Goal: Task Accomplishment & Management: Complete application form

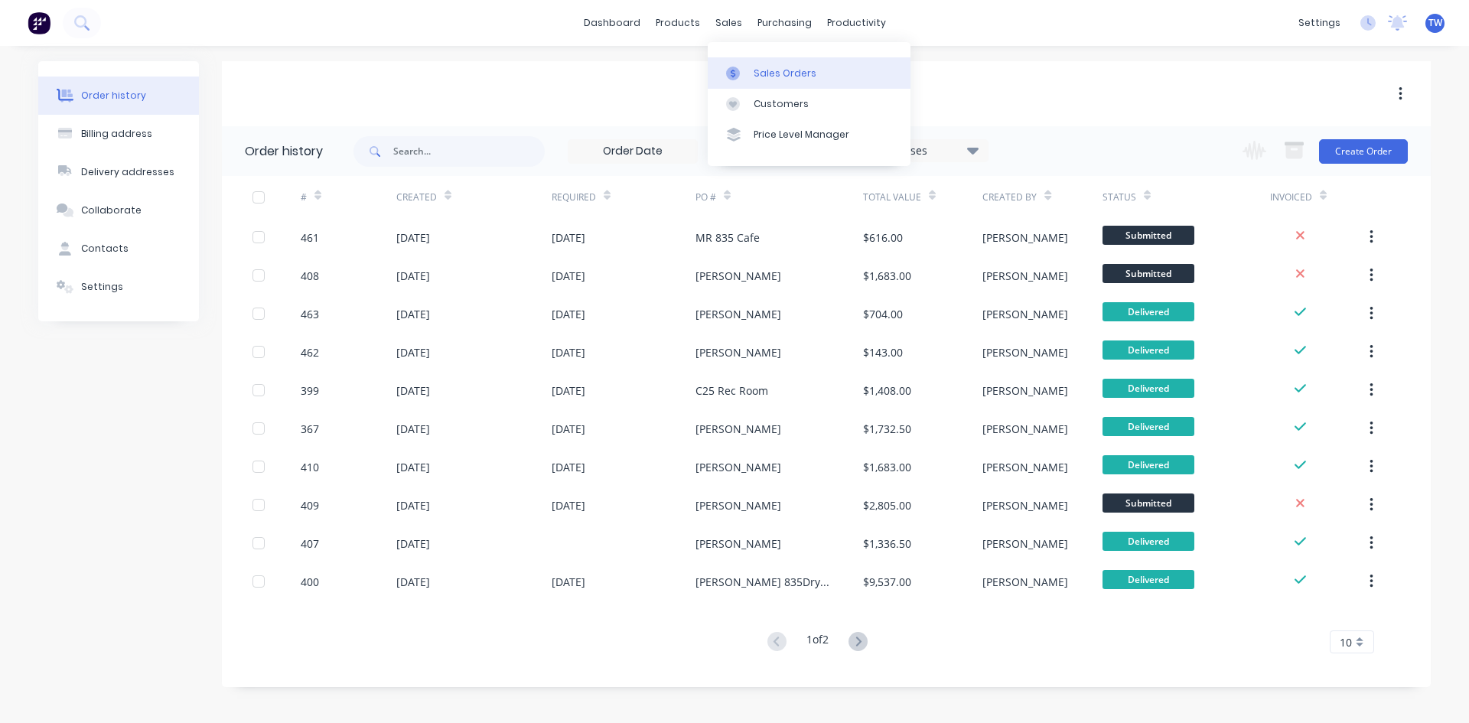
click at [778, 73] on div "Sales Orders" at bounding box center [785, 74] width 63 height 14
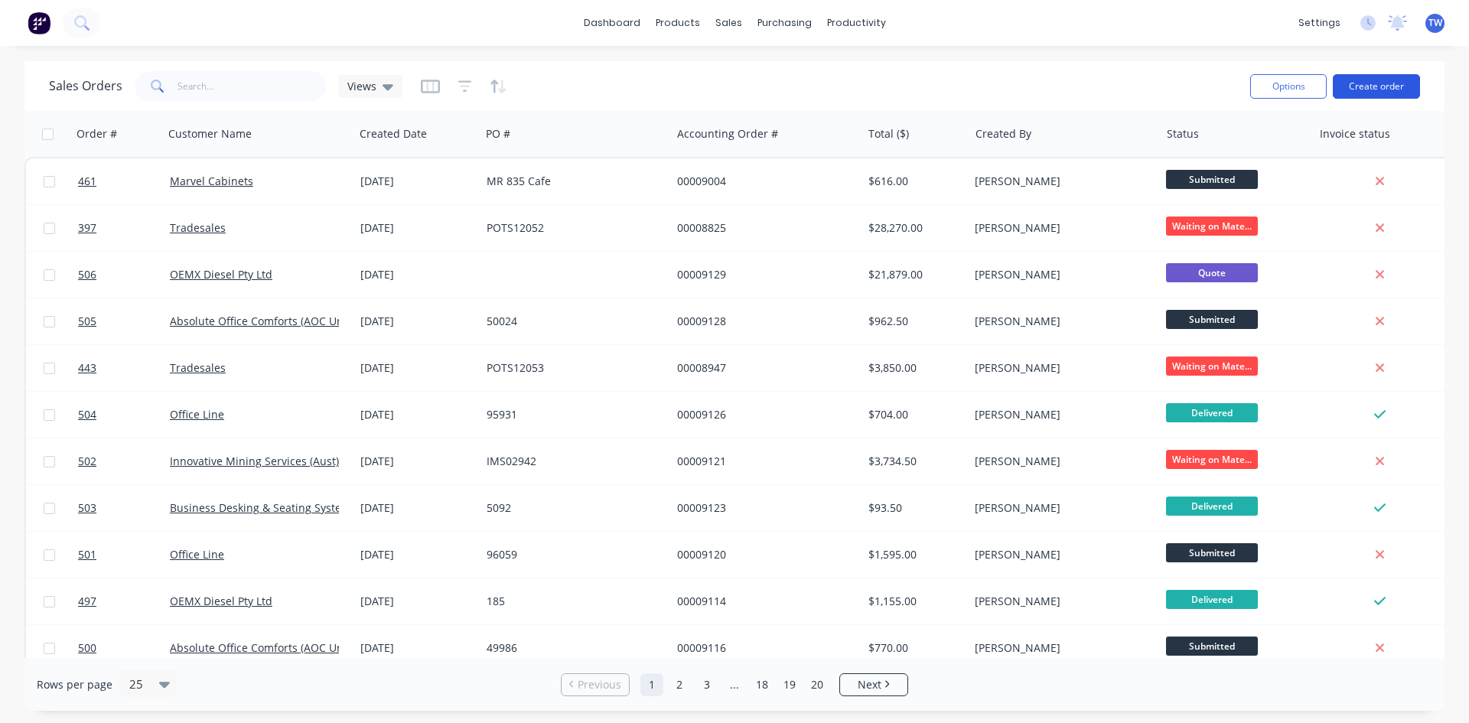
click at [1356, 86] on button "Create order" at bounding box center [1376, 86] width 87 height 24
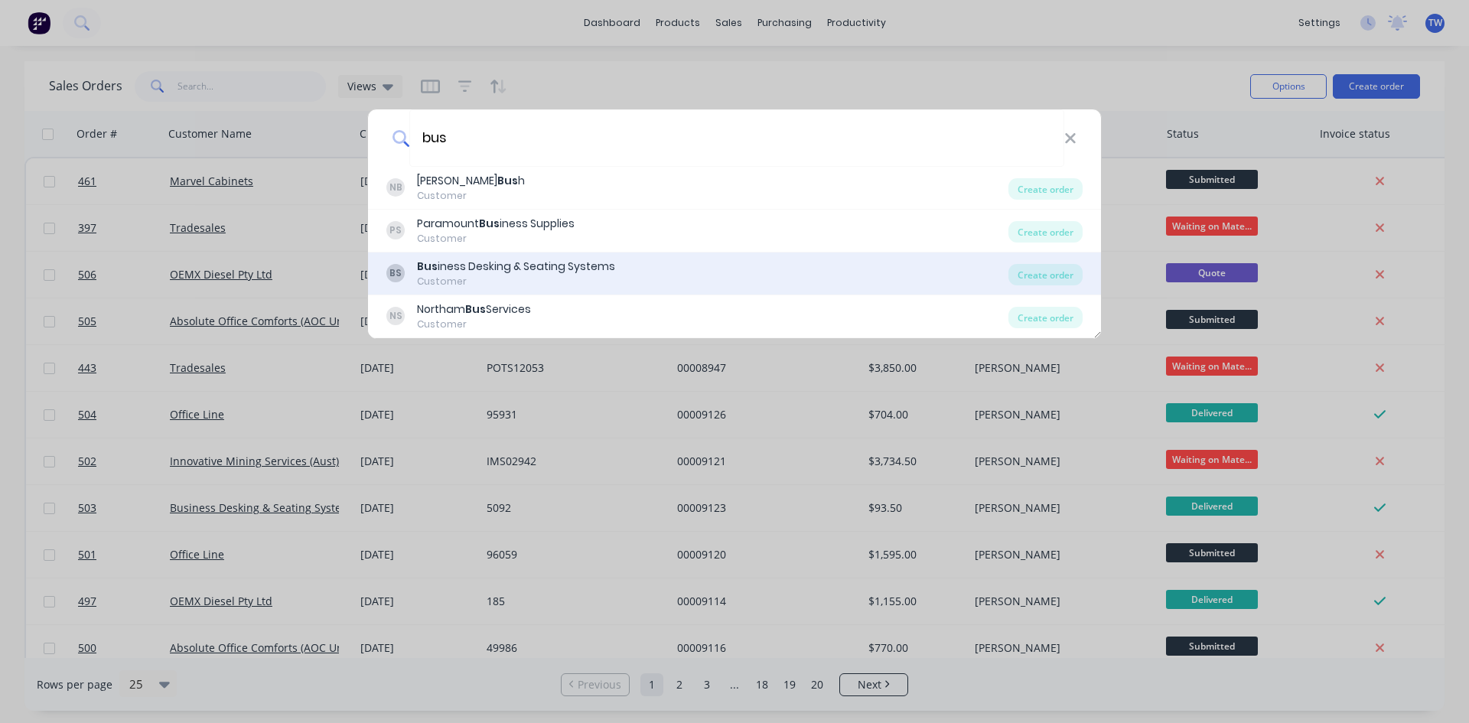
type input "bus"
click at [606, 274] on div "Bus iness Desking & Seating Systems" at bounding box center [516, 267] width 198 height 16
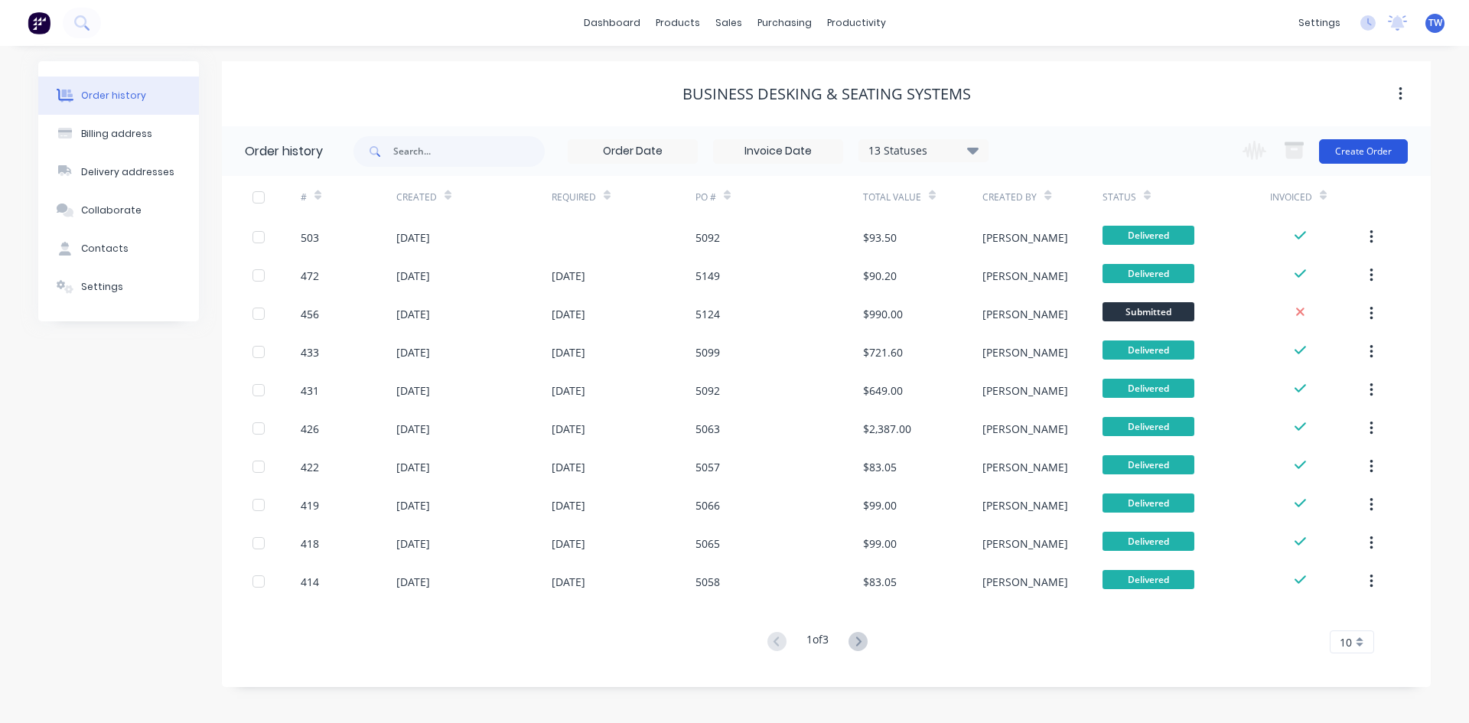
click at [1368, 160] on button "Create Order" at bounding box center [1363, 151] width 89 height 24
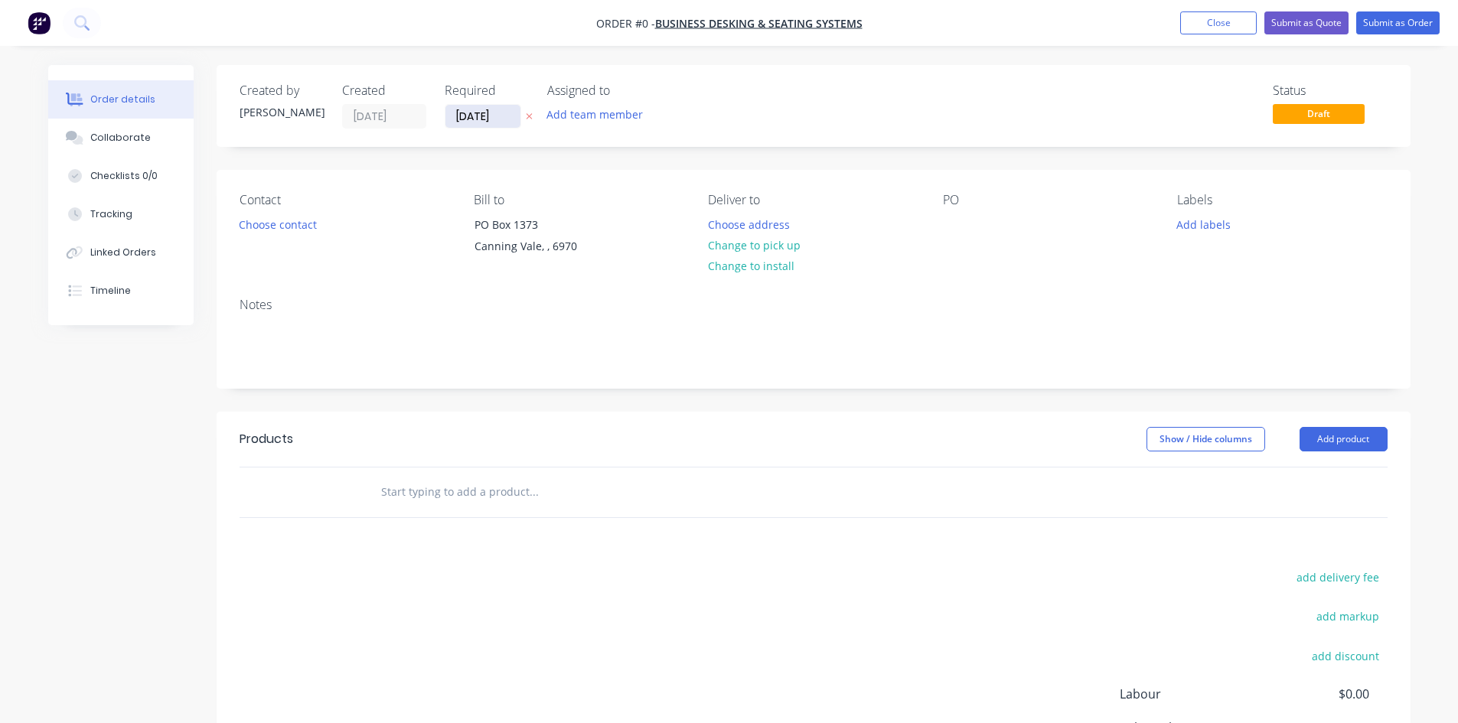
click at [480, 123] on input "[DATE]" at bounding box center [482, 116] width 75 height 23
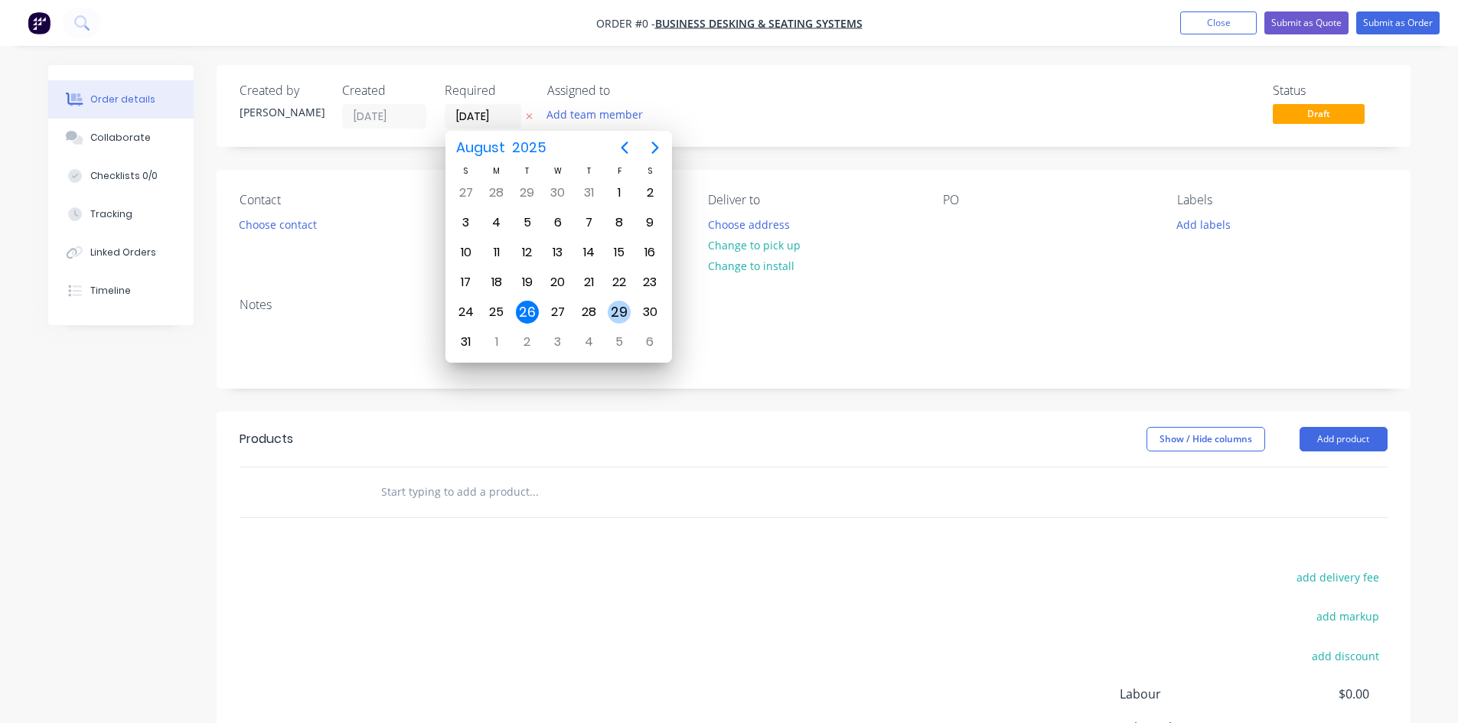
click at [623, 305] on div "29" at bounding box center [619, 312] width 23 height 23
type input "[DATE]"
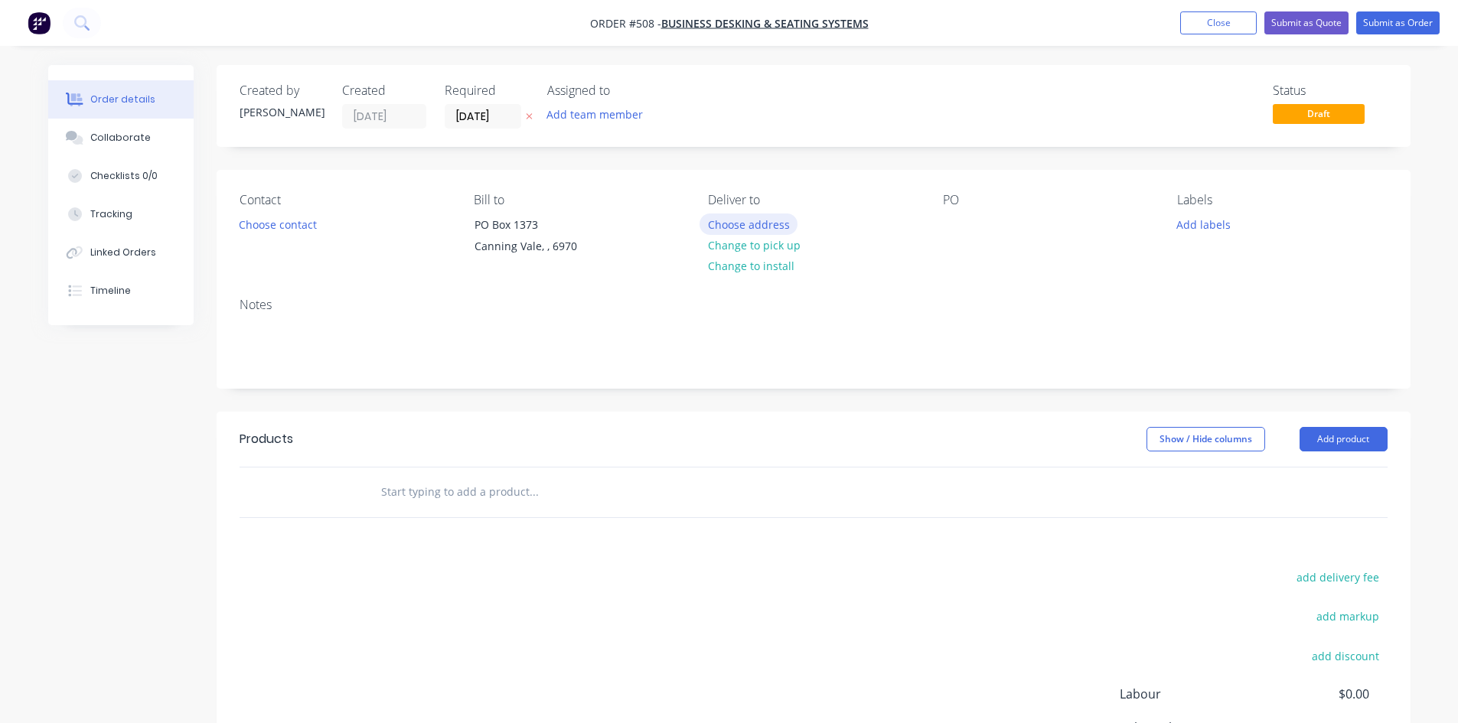
click at [763, 223] on button "Choose address" at bounding box center [748, 223] width 98 height 21
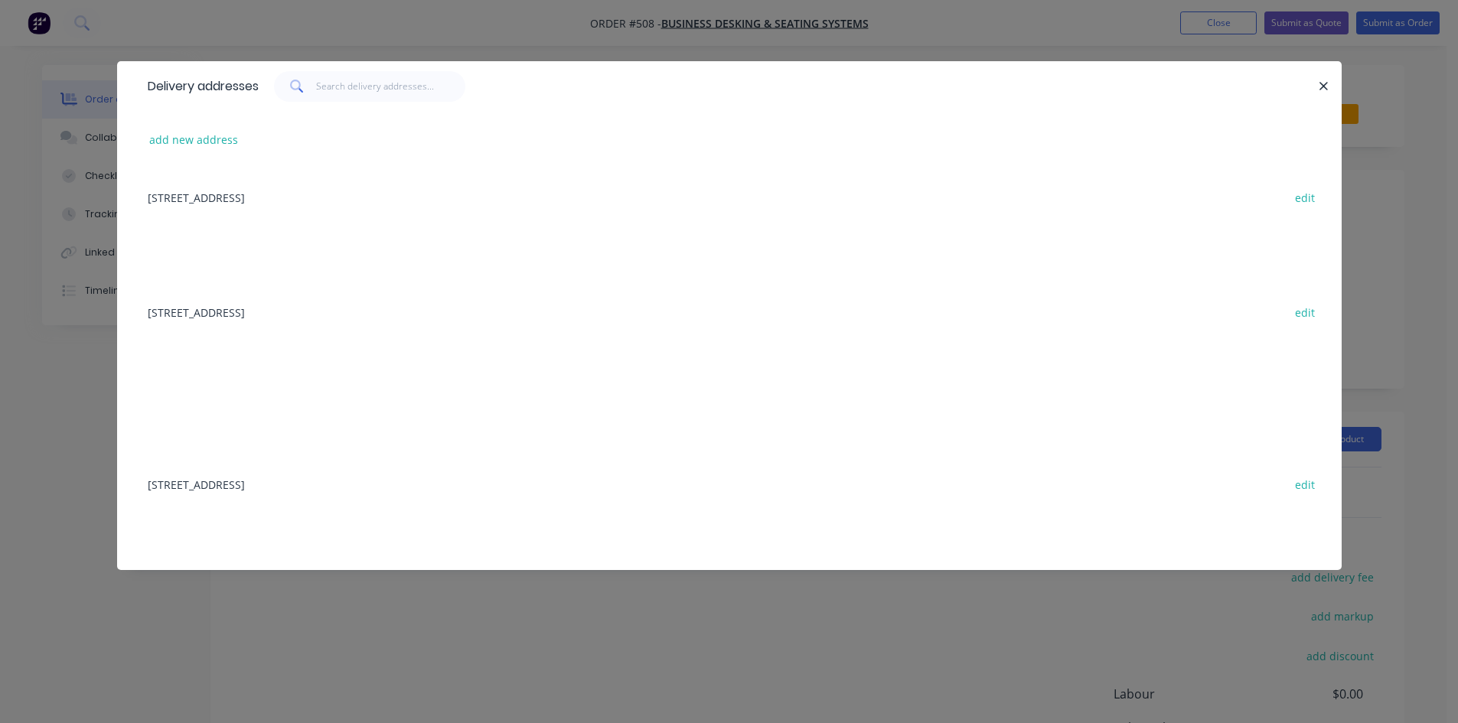
click at [344, 488] on div "[STREET_ADDRESS] edit" at bounding box center [729, 483] width 1178 height 57
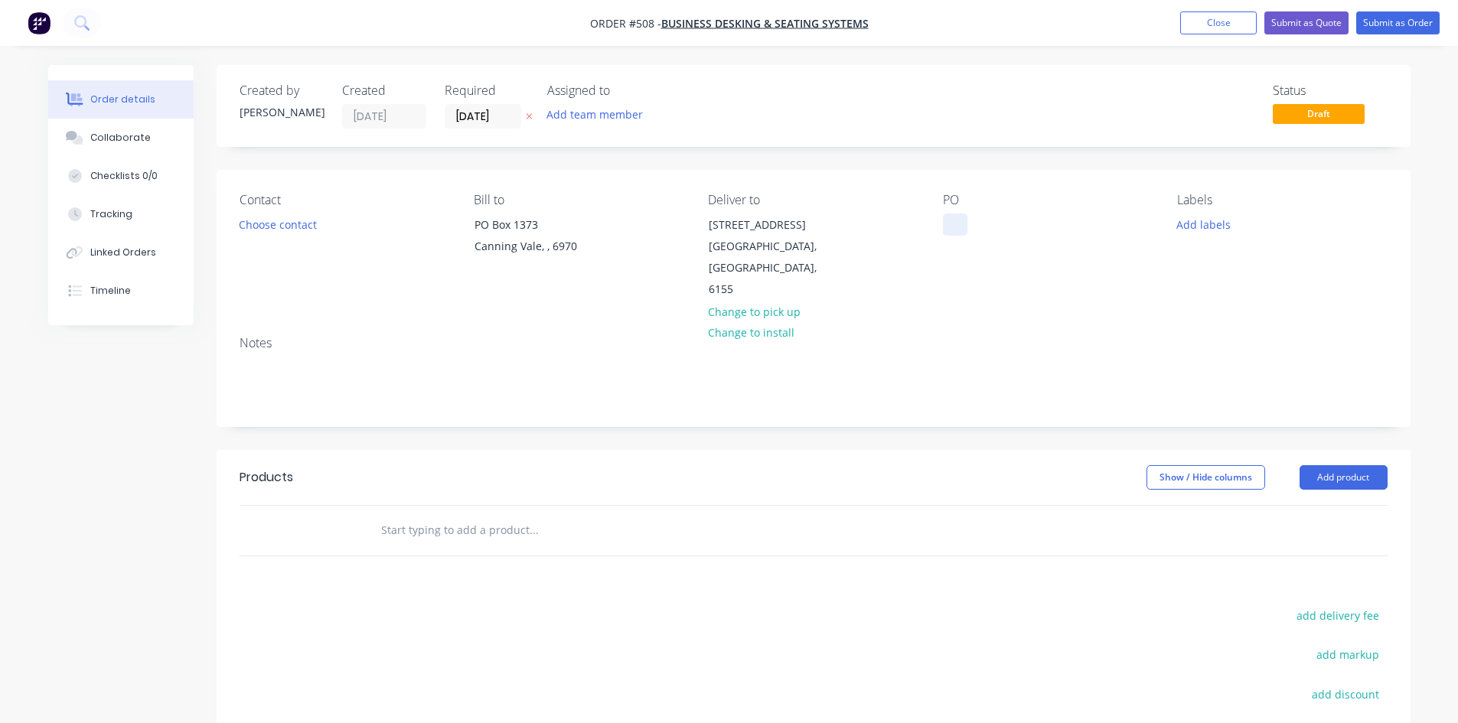
click at [966, 230] on div at bounding box center [955, 224] width 24 height 22
click at [1358, 465] on button "Add product" at bounding box center [1343, 477] width 88 height 24
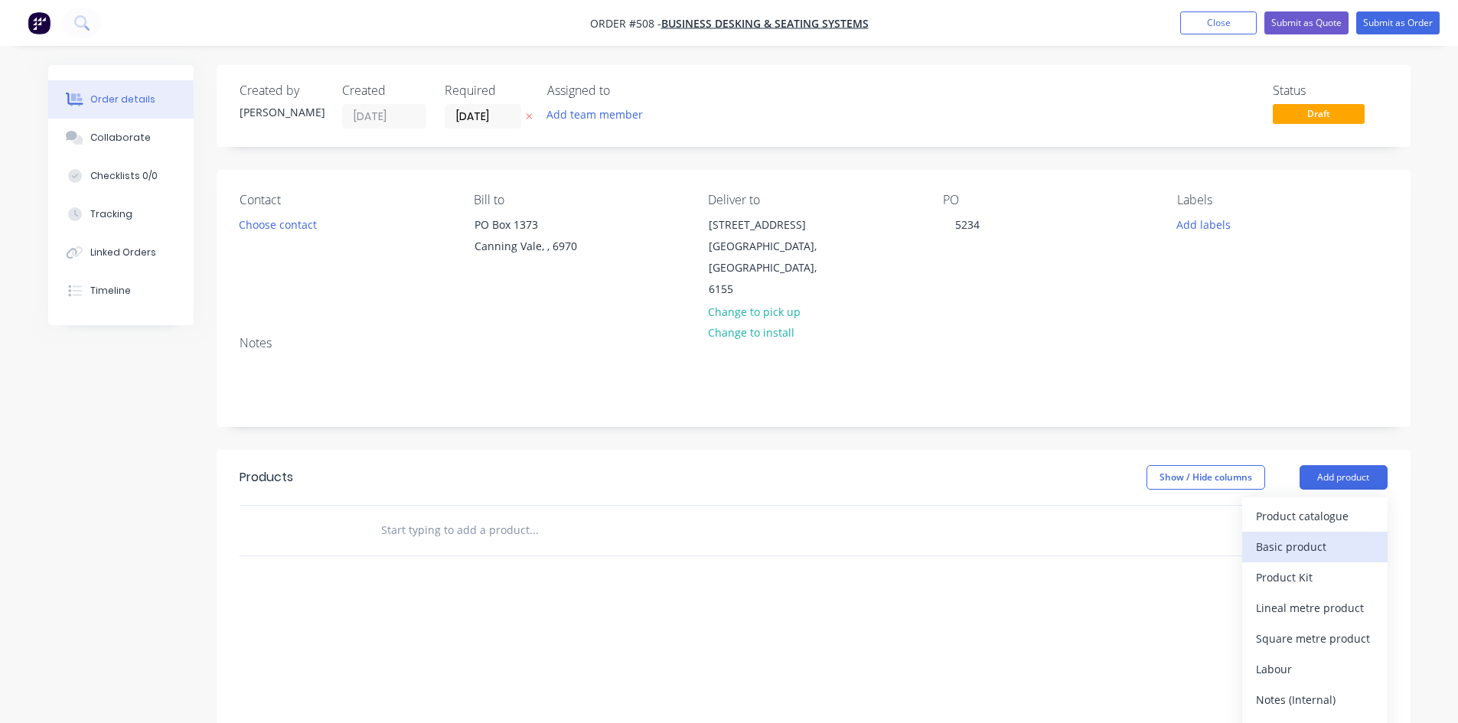
click at [1303, 536] on div "Basic product" at bounding box center [1315, 547] width 118 height 22
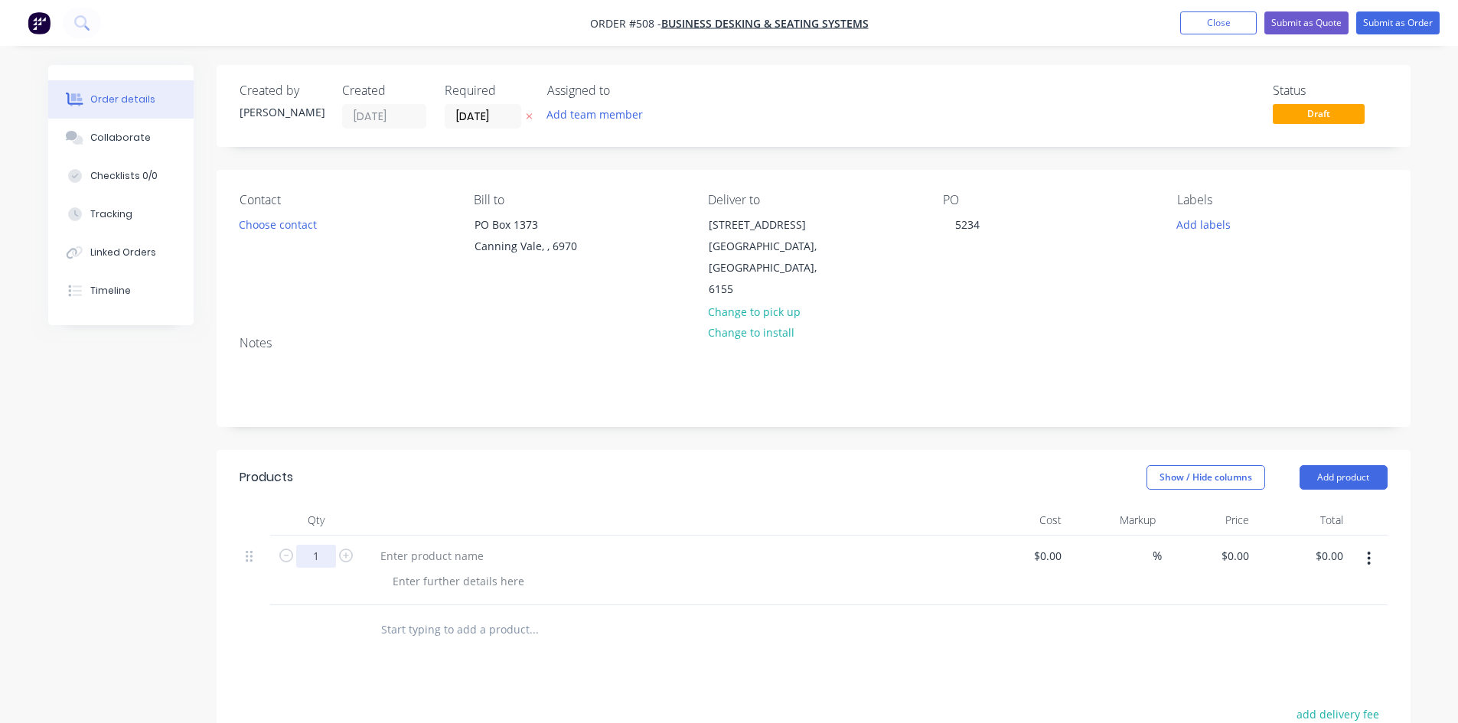
click at [328, 545] on input "1" at bounding box center [316, 556] width 40 height 23
type input "3"
click at [405, 545] on div at bounding box center [432, 556] width 128 height 22
click at [406, 545] on div at bounding box center [432, 556] width 128 height 22
click at [462, 545] on div at bounding box center [432, 556] width 128 height 22
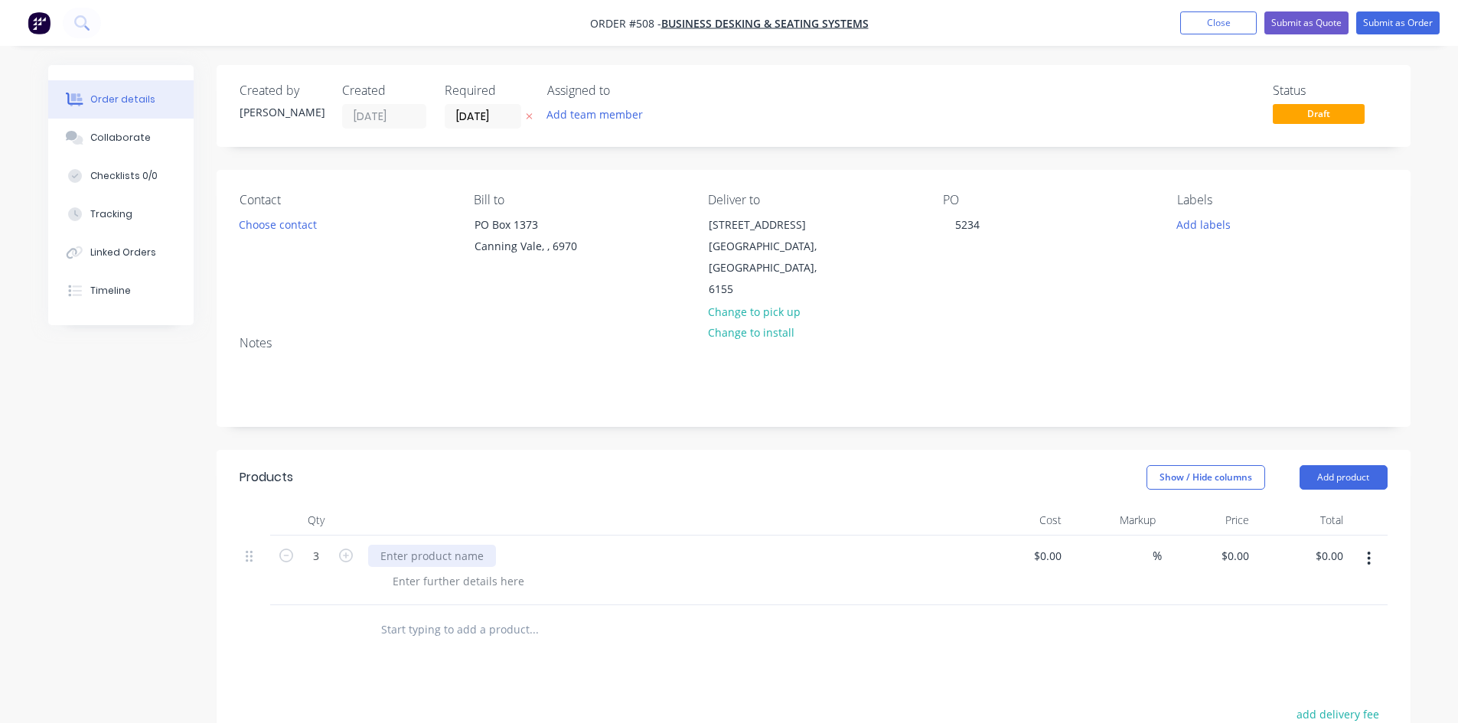
paste div
click at [1242, 545] on input "0" at bounding box center [1246, 556] width 18 height 22
type input "$280.00"
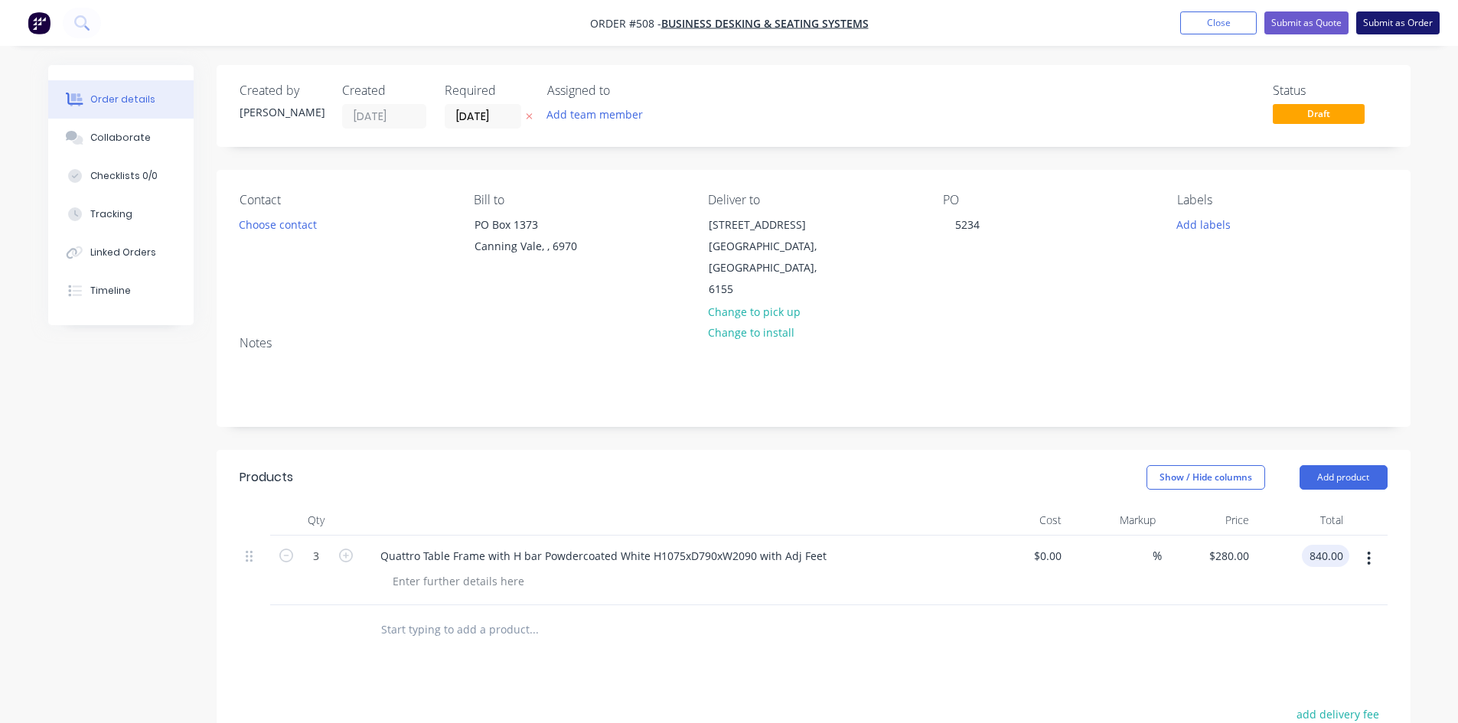
type input "$840.00"
click at [1399, 18] on button "Submit as Order" at bounding box center [1397, 22] width 83 height 23
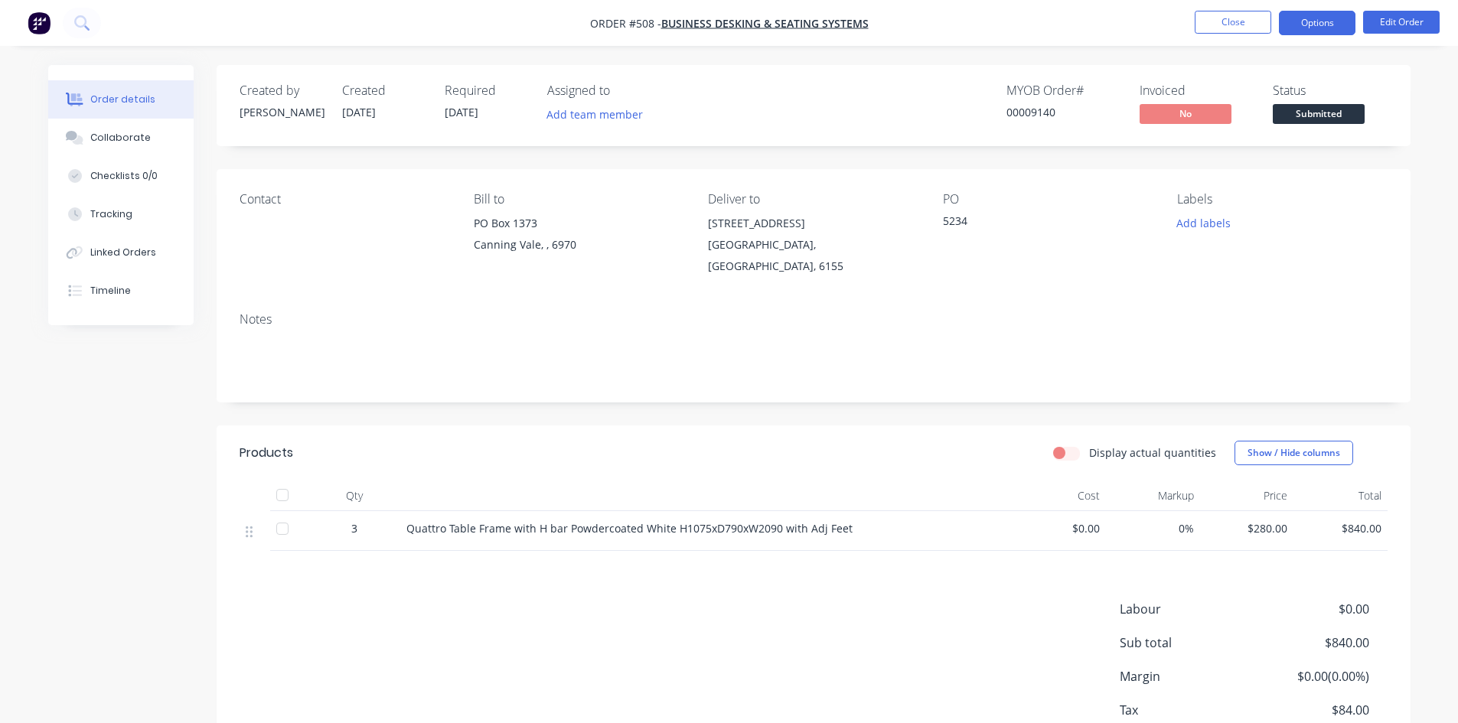
click at [1317, 24] on button "Options" at bounding box center [1317, 23] width 77 height 24
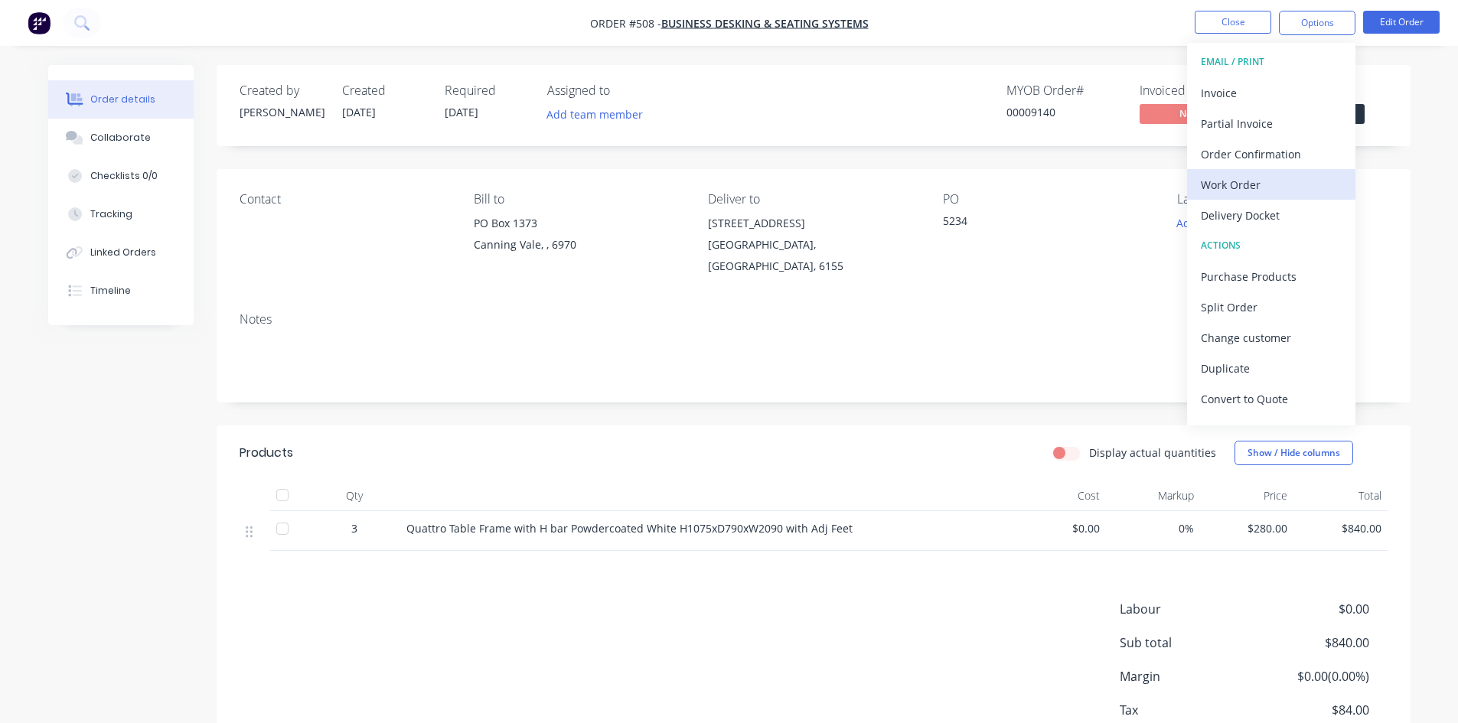
click at [1250, 196] on button "Work Order" at bounding box center [1271, 184] width 168 height 31
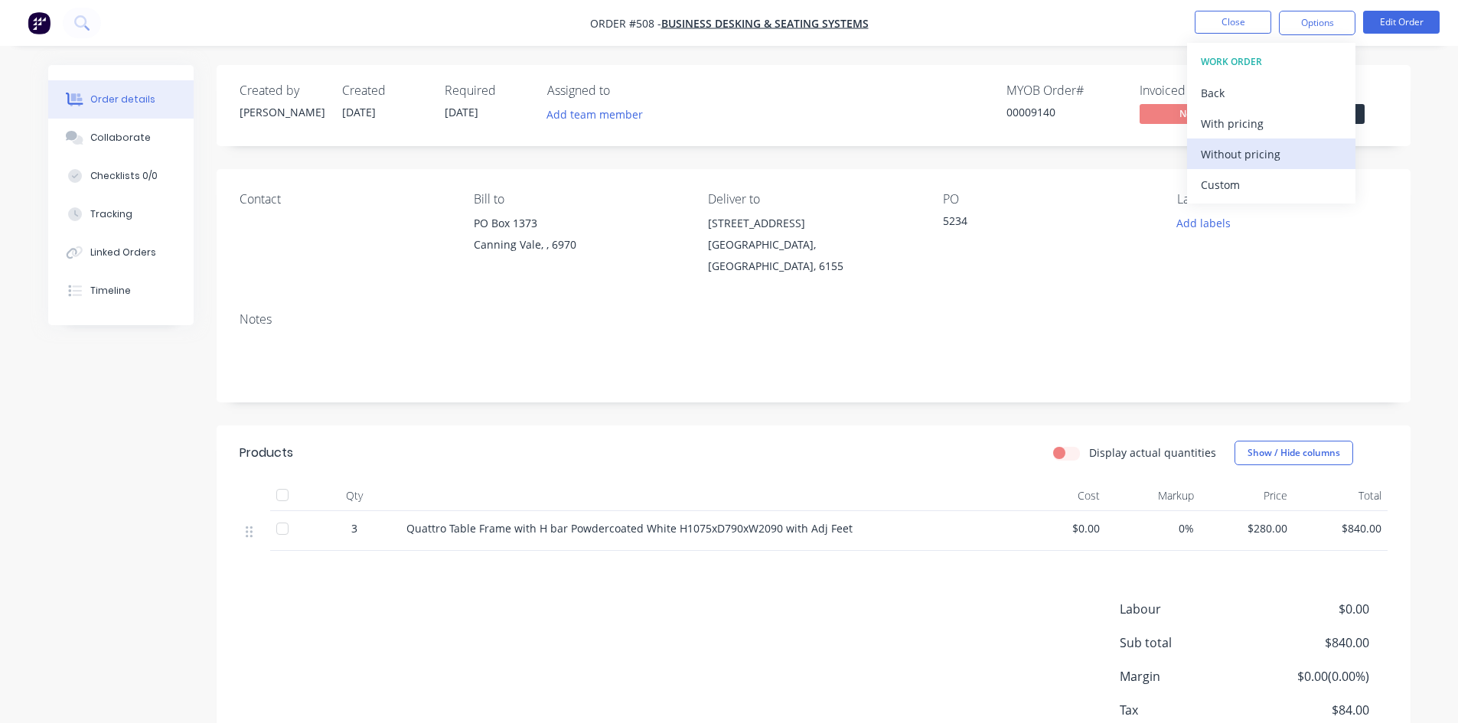
click at [1256, 154] on div "Without pricing" at bounding box center [1271, 154] width 141 height 22
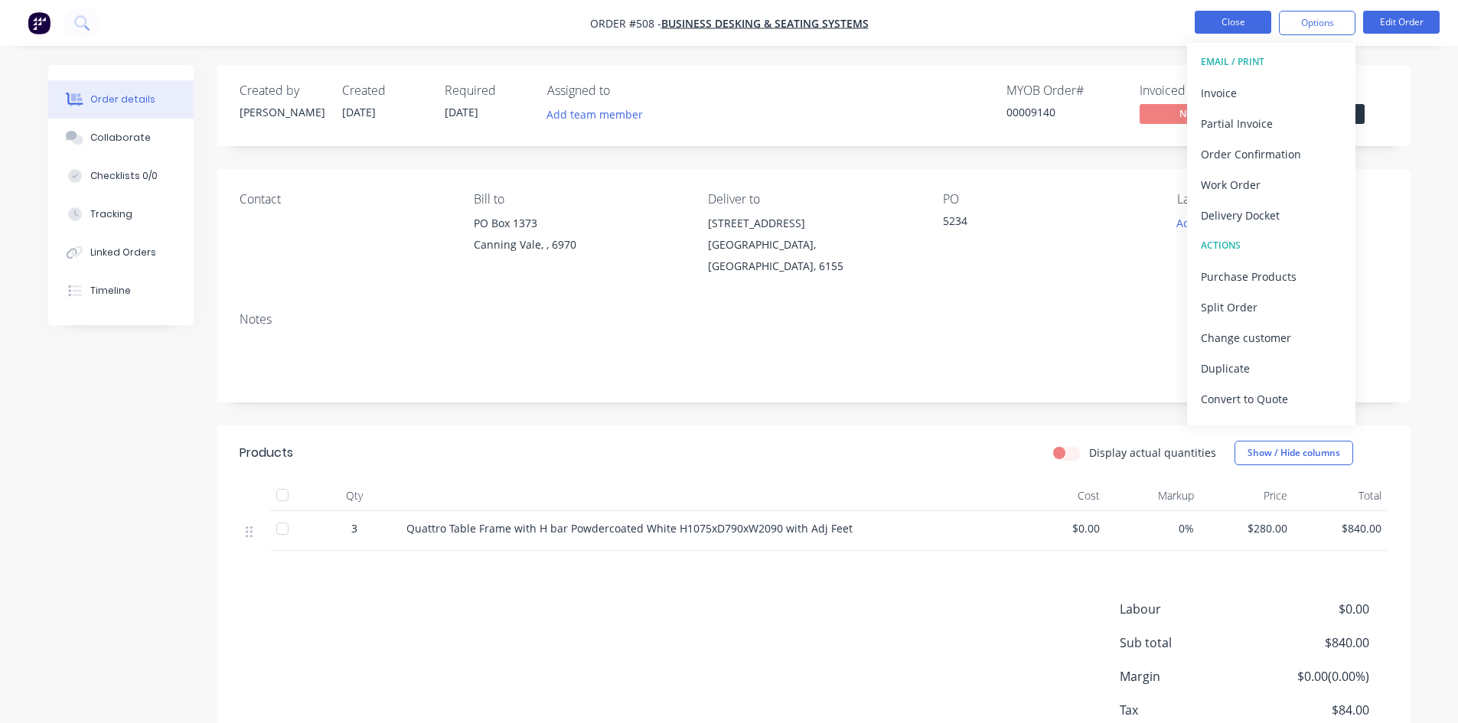
click at [1251, 23] on button "Close" at bounding box center [1232, 22] width 77 height 23
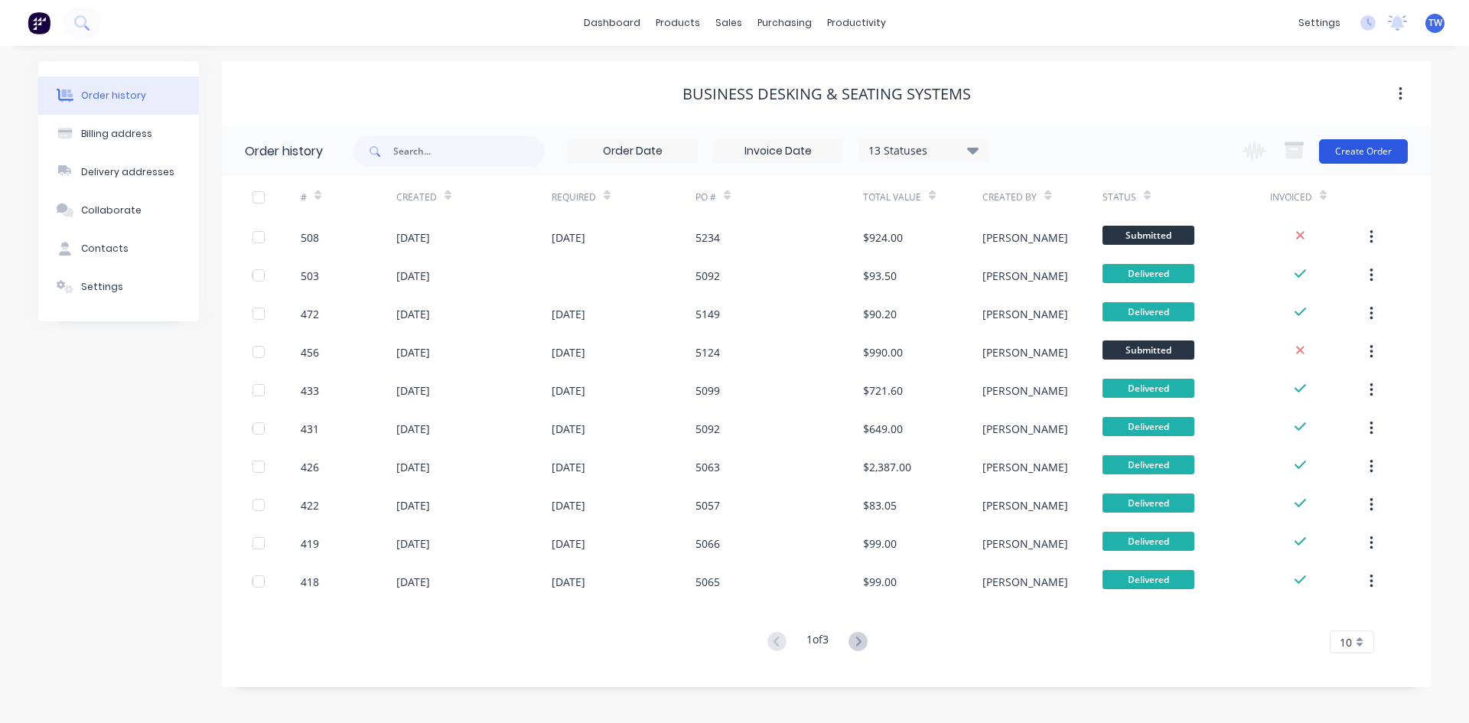
click at [1336, 148] on button "Create Order" at bounding box center [1363, 151] width 89 height 24
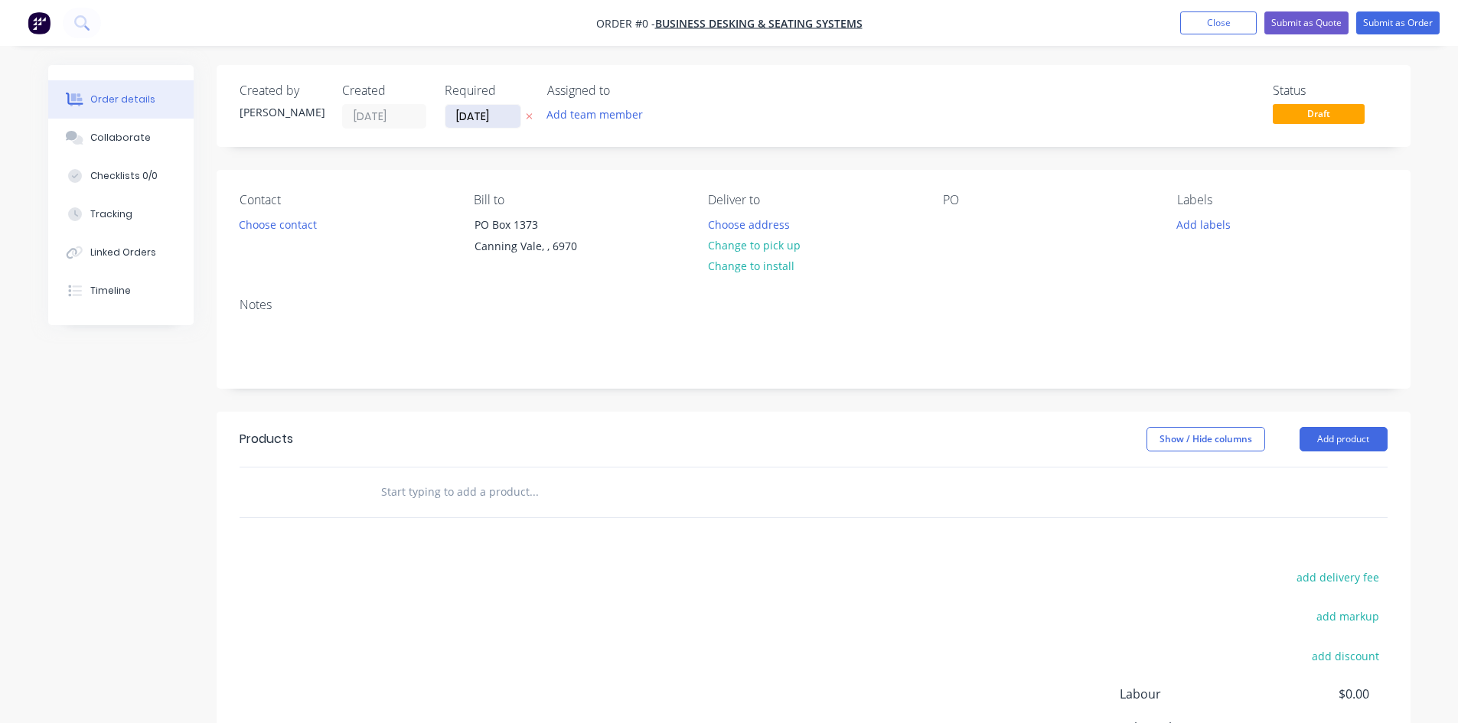
click at [495, 119] on input "[DATE]" at bounding box center [482, 116] width 75 height 23
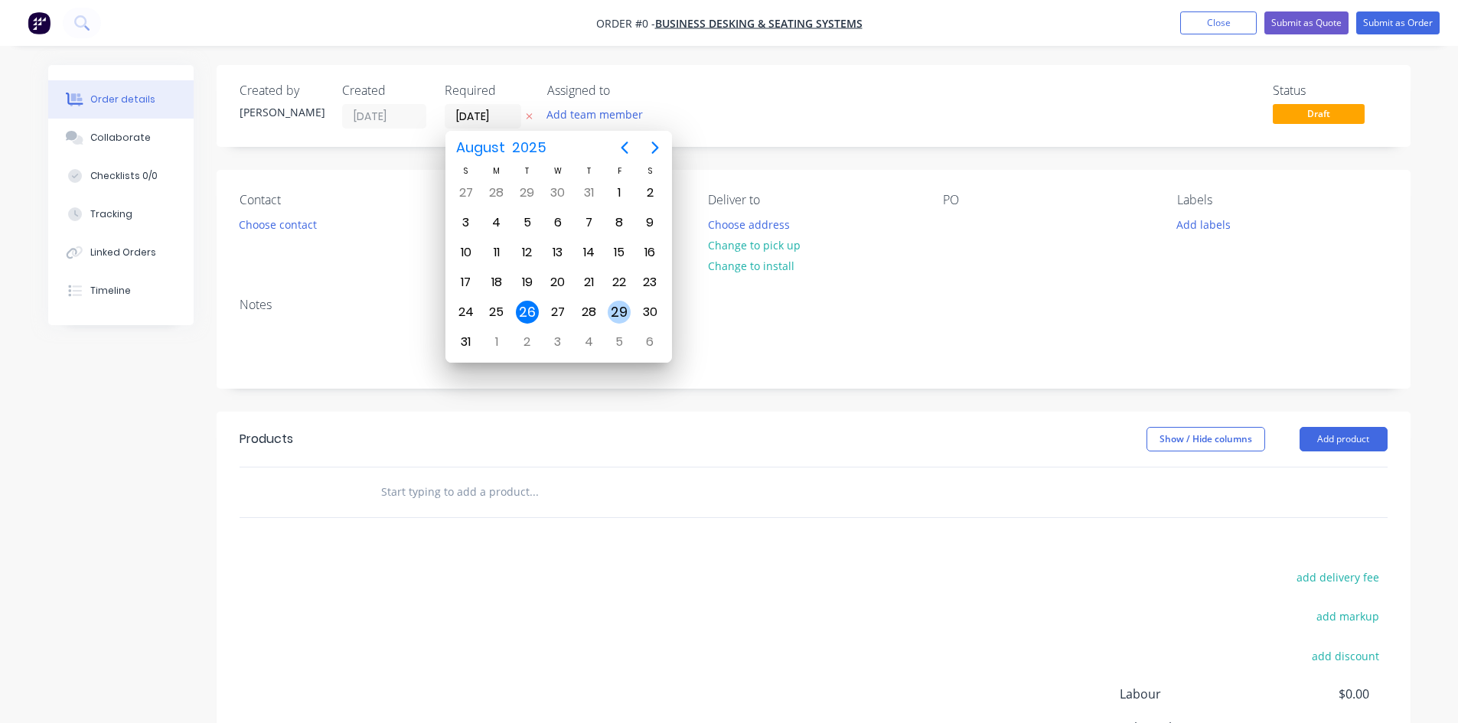
click at [622, 311] on div "29" at bounding box center [619, 312] width 23 height 23
type input "[DATE]"
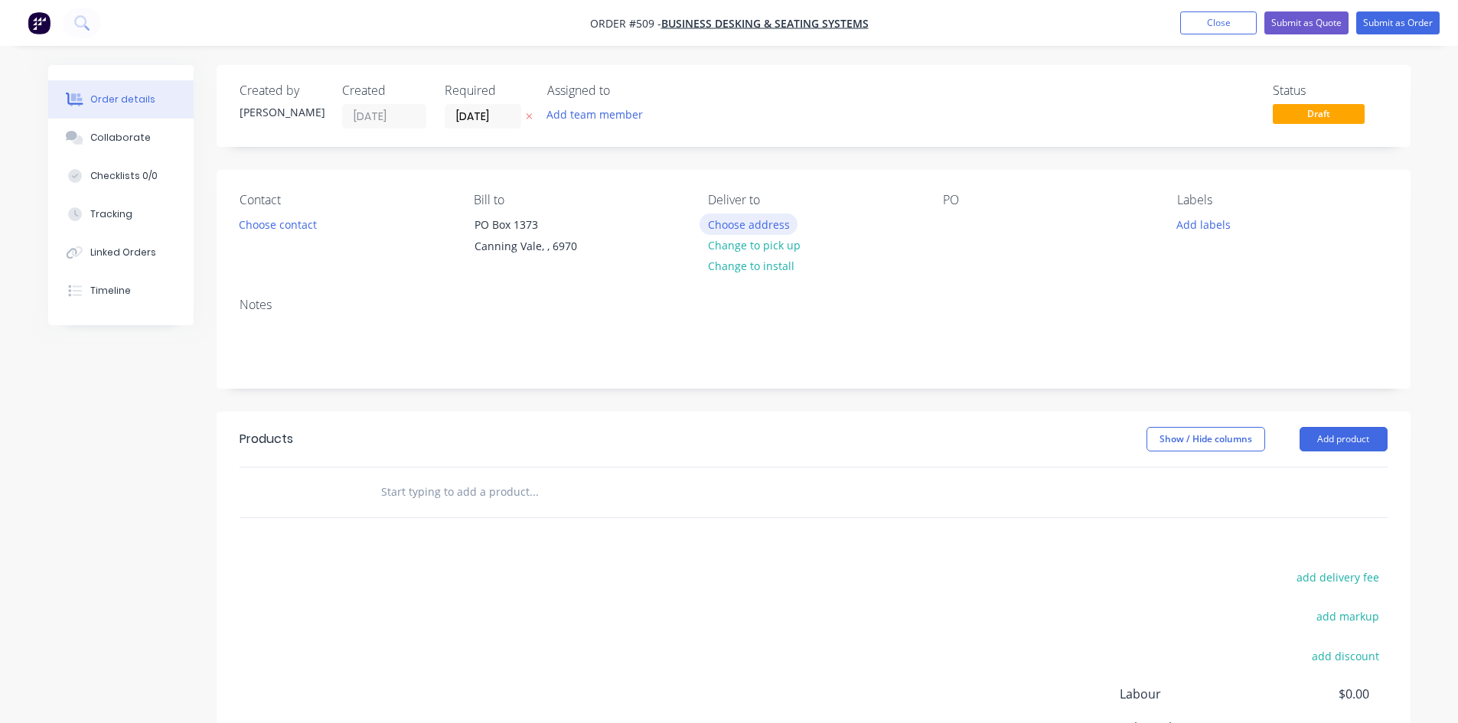
click at [749, 226] on button "Choose address" at bounding box center [748, 223] width 98 height 21
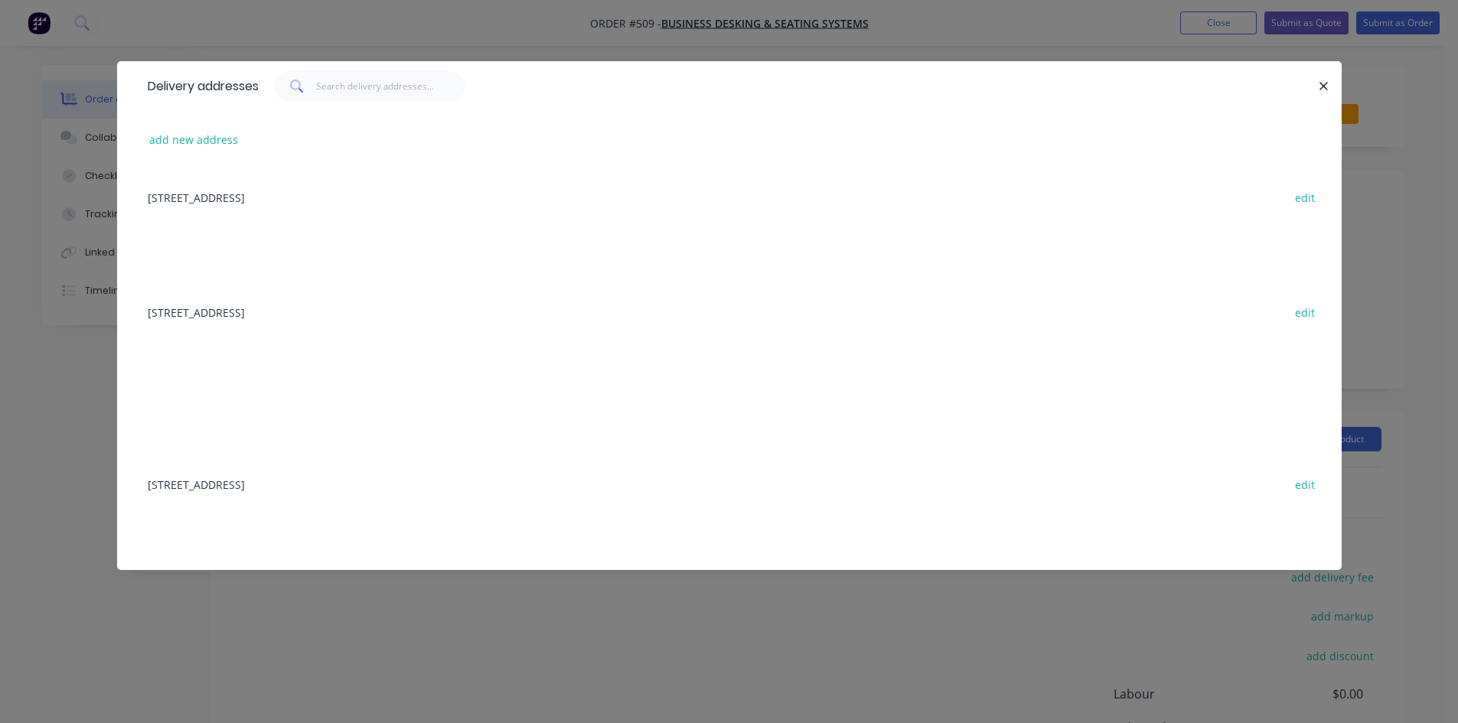
click at [279, 485] on div "[STREET_ADDRESS] edit" at bounding box center [729, 483] width 1178 height 57
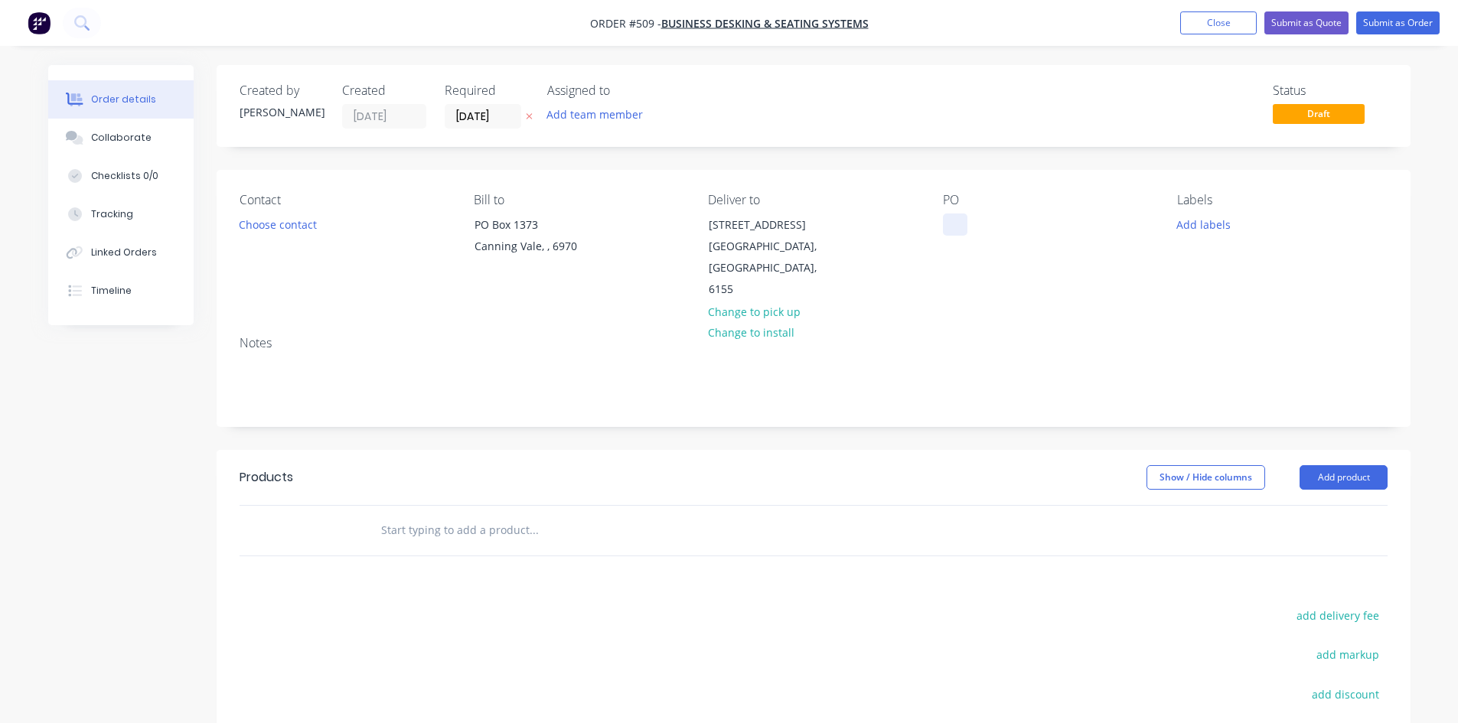
click at [964, 222] on div at bounding box center [955, 224] width 24 height 22
click at [1349, 465] on button "Add product" at bounding box center [1343, 477] width 88 height 24
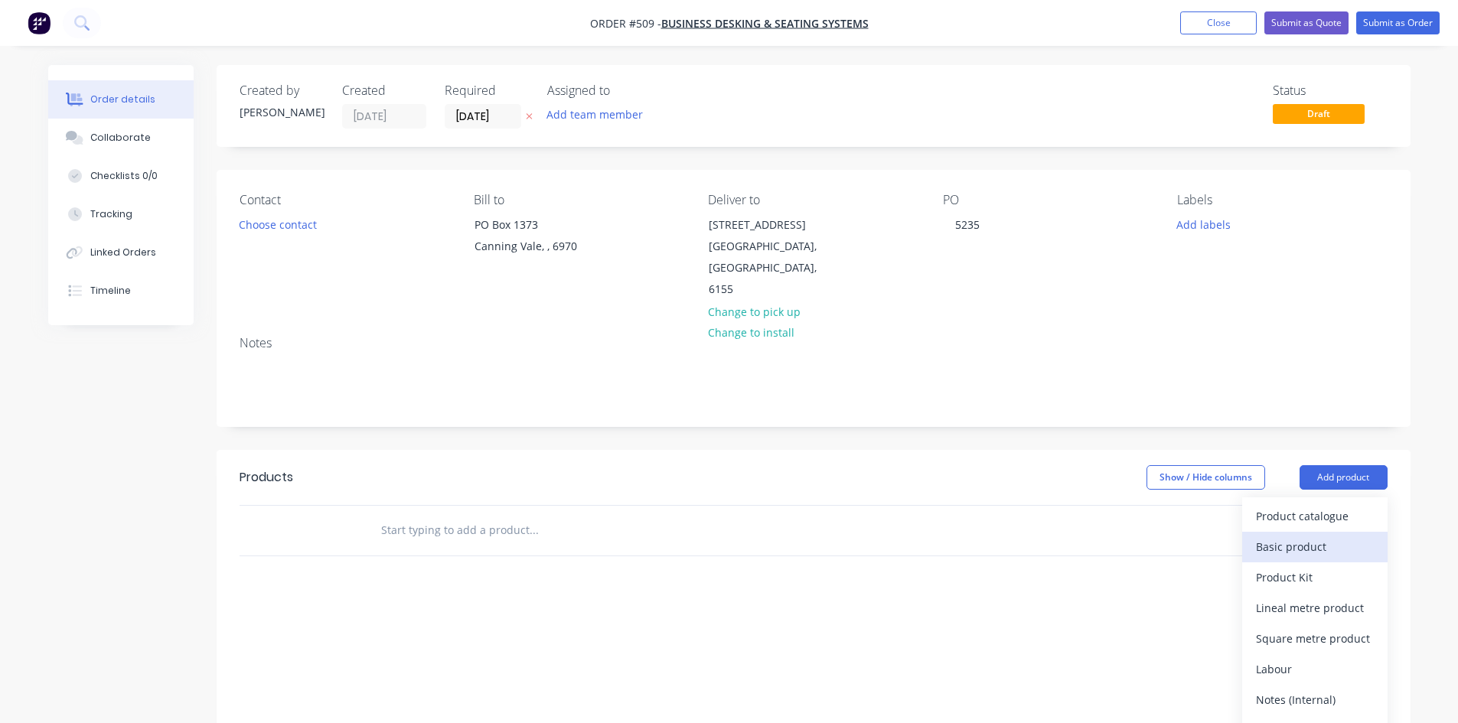
click at [1295, 536] on div "Basic product" at bounding box center [1315, 547] width 118 height 22
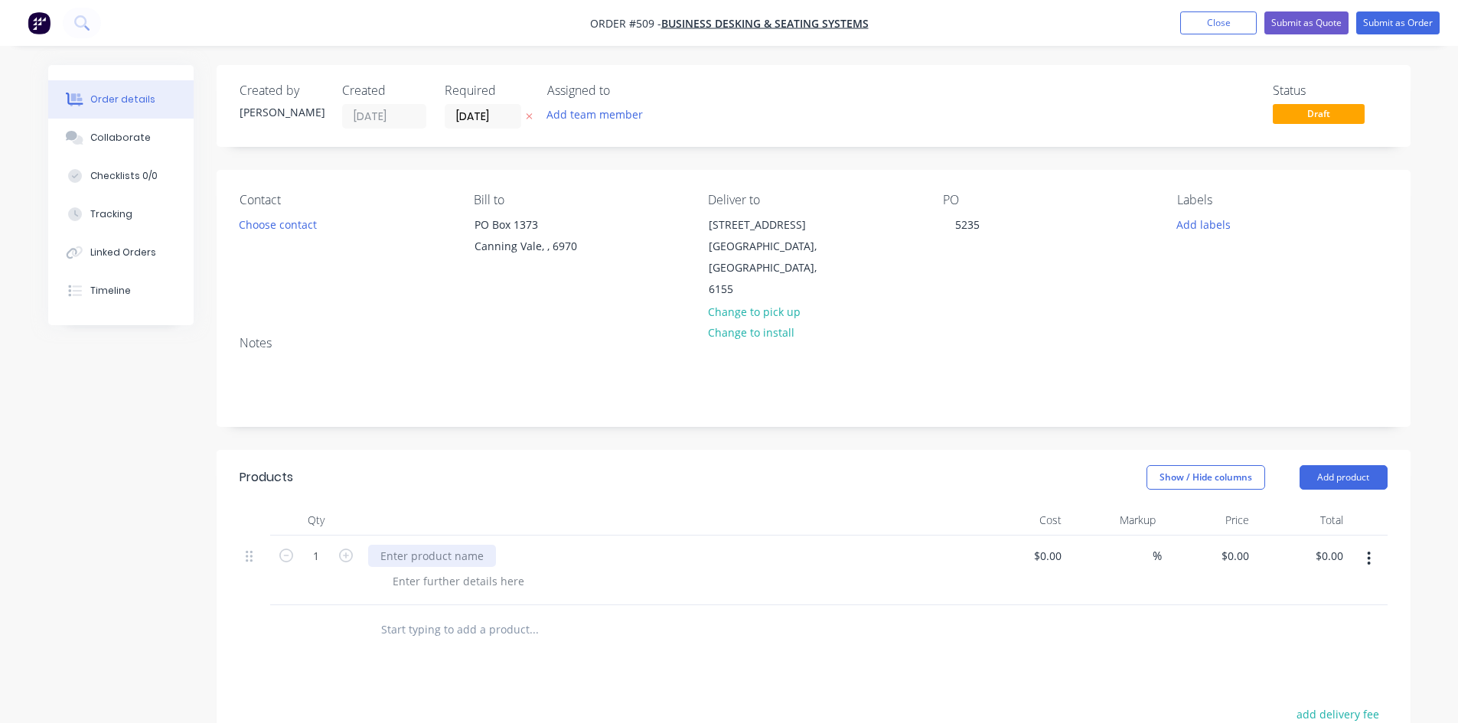
click at [420, 545] on div at bounding box center [432, 556] width 128 height 22
click at [474, 545] on div at bounding box center [432, 556] width 128 height 22
paste div
click at [1220, 540] on div "0 0" at bounding box center [1209, 571] width 94 height 70
type input "$140.00"
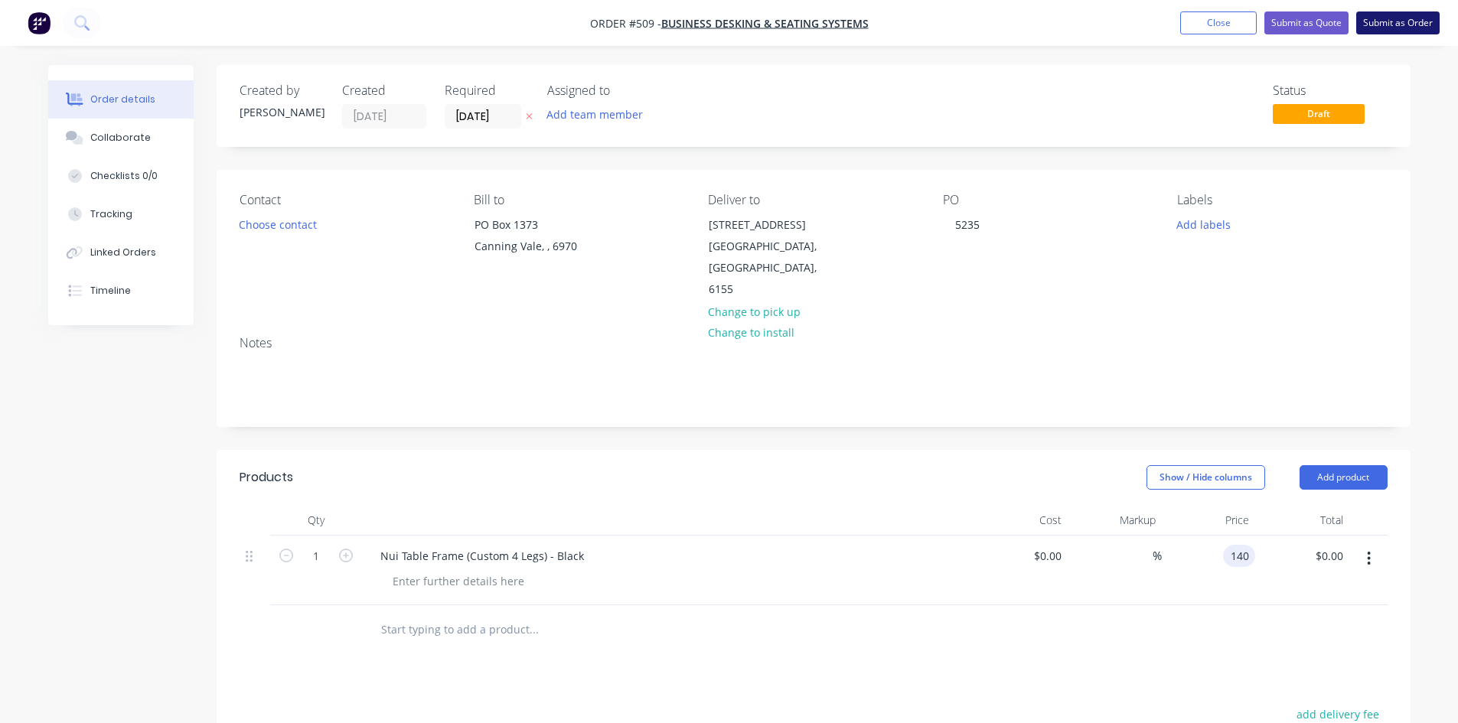
type input "$140.00"
click at [1399, 21] on button "Submit as Order" at bounding box center [1397, 22] width 83 height 23
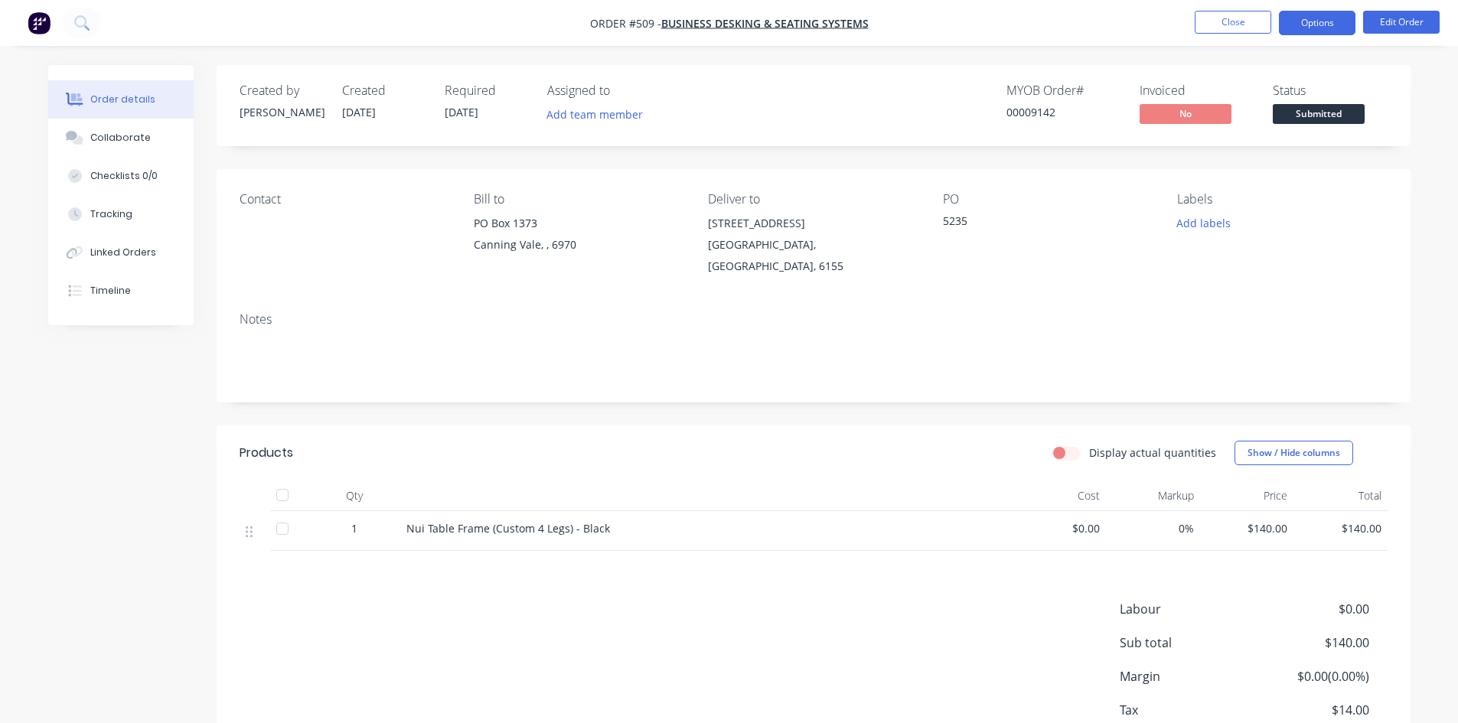
click at [1311, 21] on button "Options" at bounding box center [1317, 23] width 77 height 24
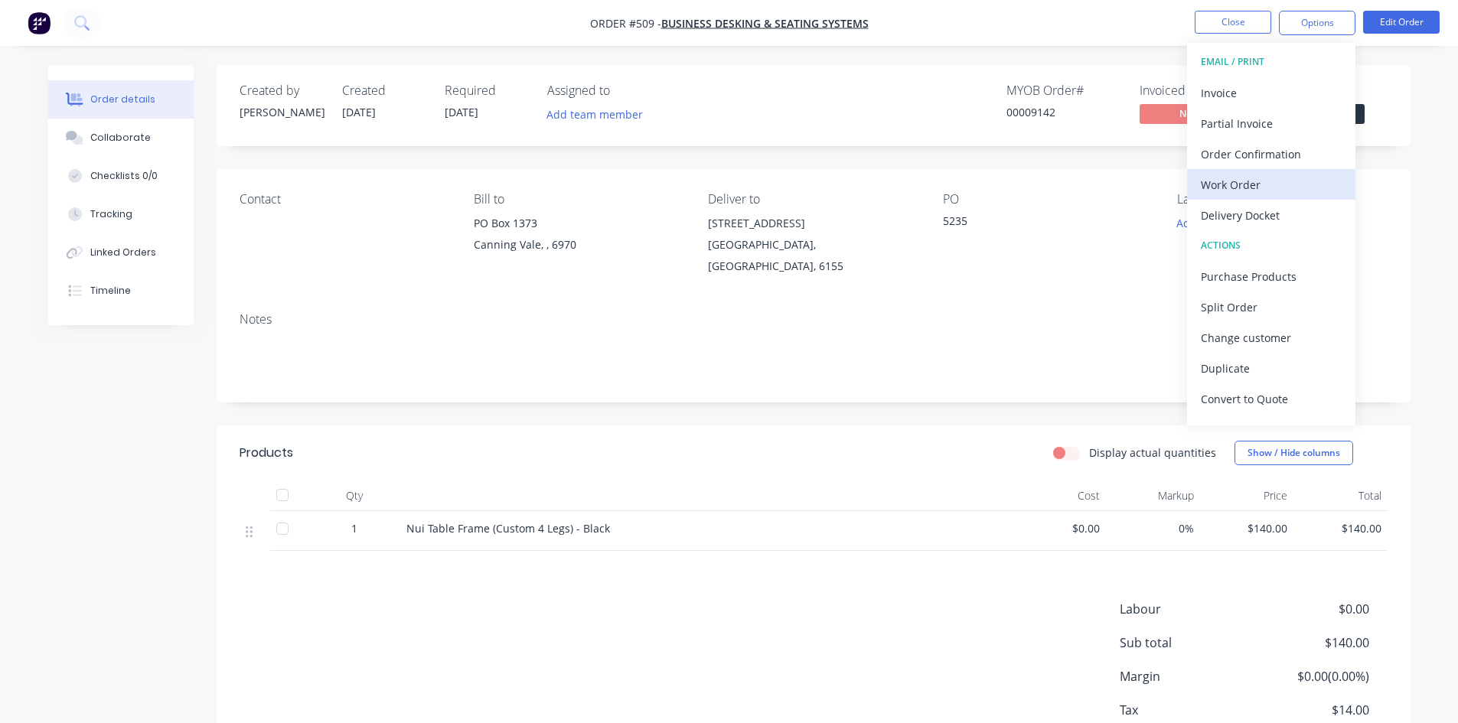
click at [1254, 181] on div "Work Order" at bounding box center [1271, 185] width 141 height 22
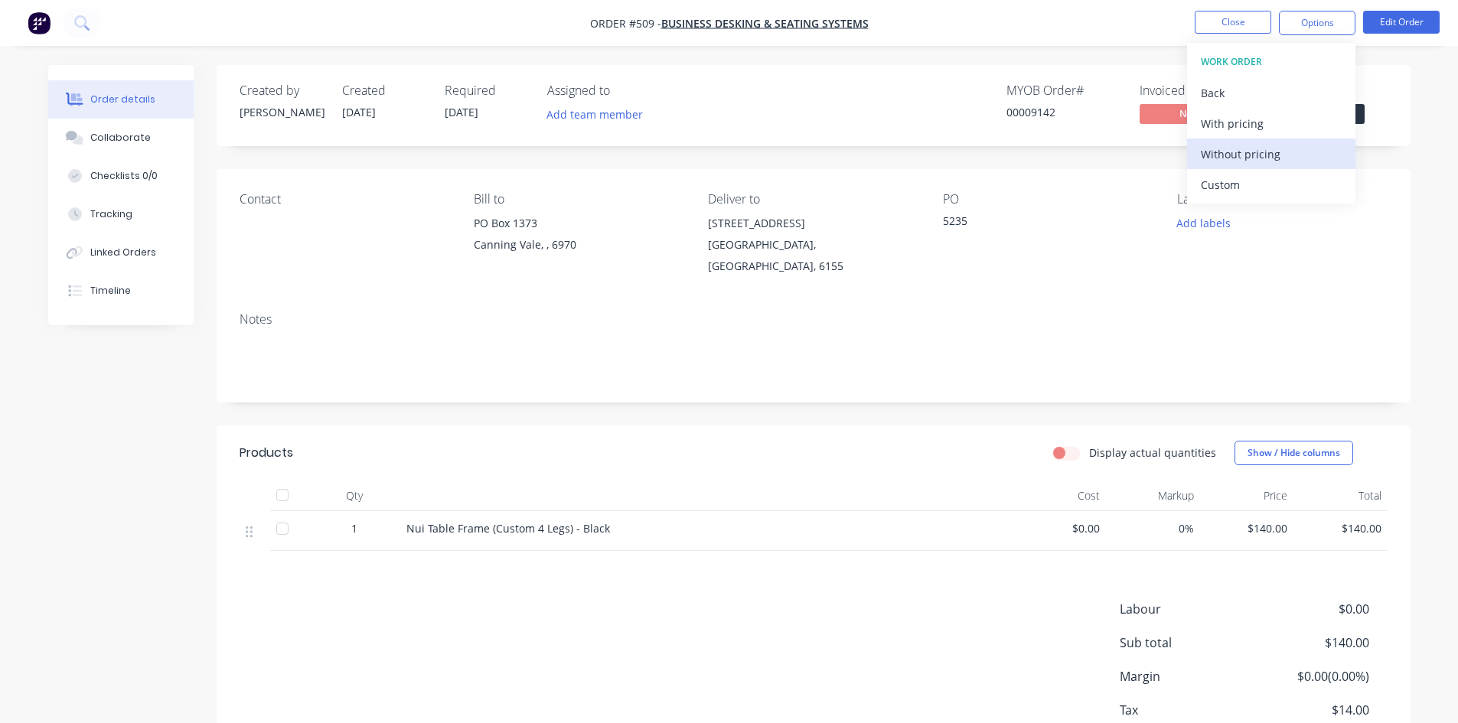
click at [1250, 155] on div "Without pricing" at bounding box center [1271, 154] width 141 height 22
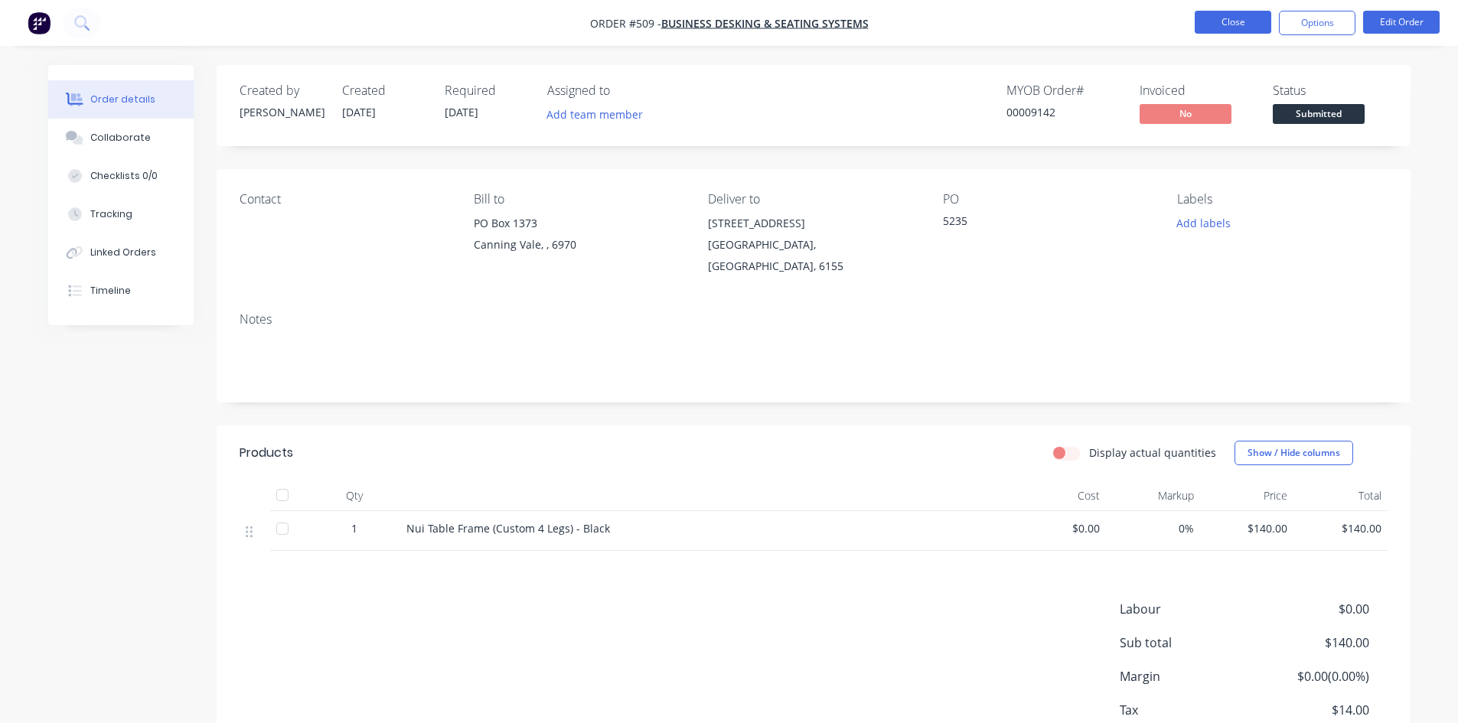
click at [1230, 15] on button "Close" at bounding box center [1232, 22] width 77 height 23
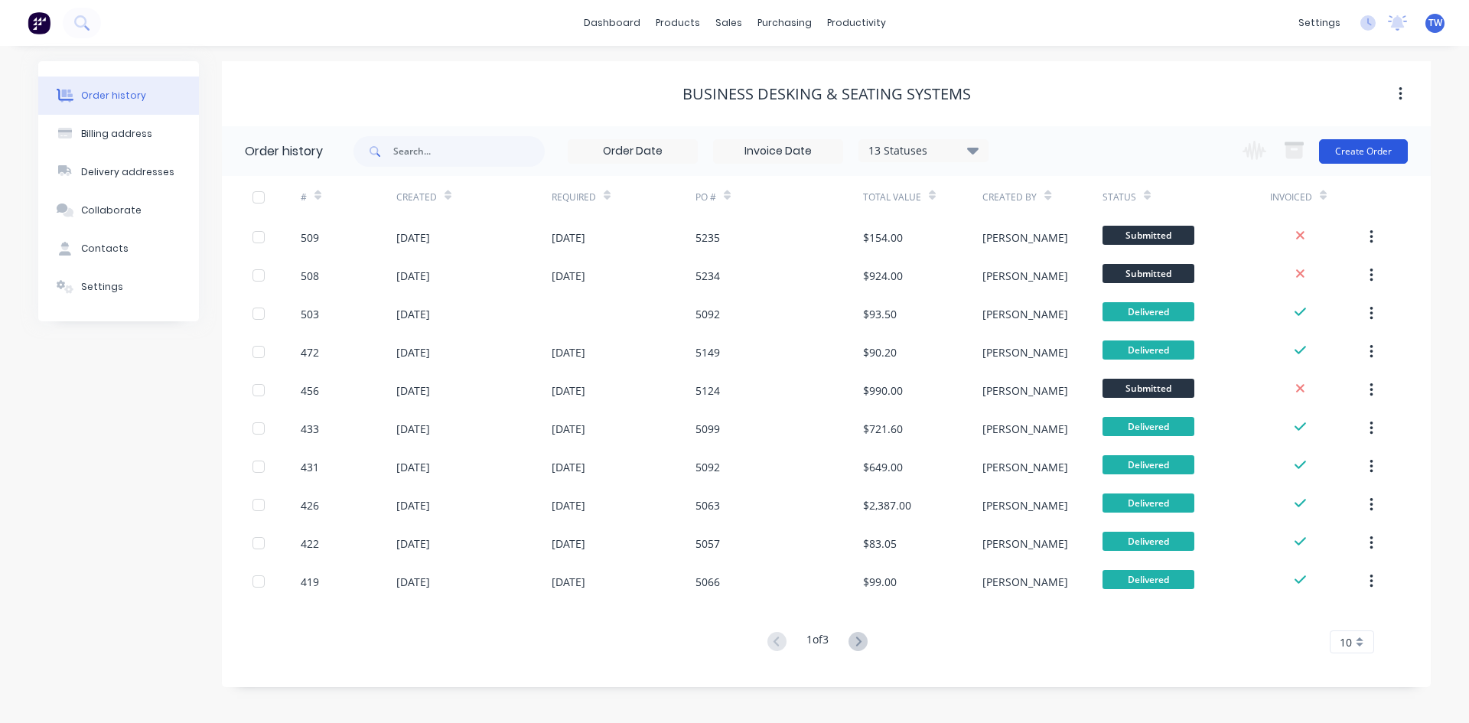
click at [1347, 152] on button "Create Order" at bounding box center [1363, 151] width 89 height 24
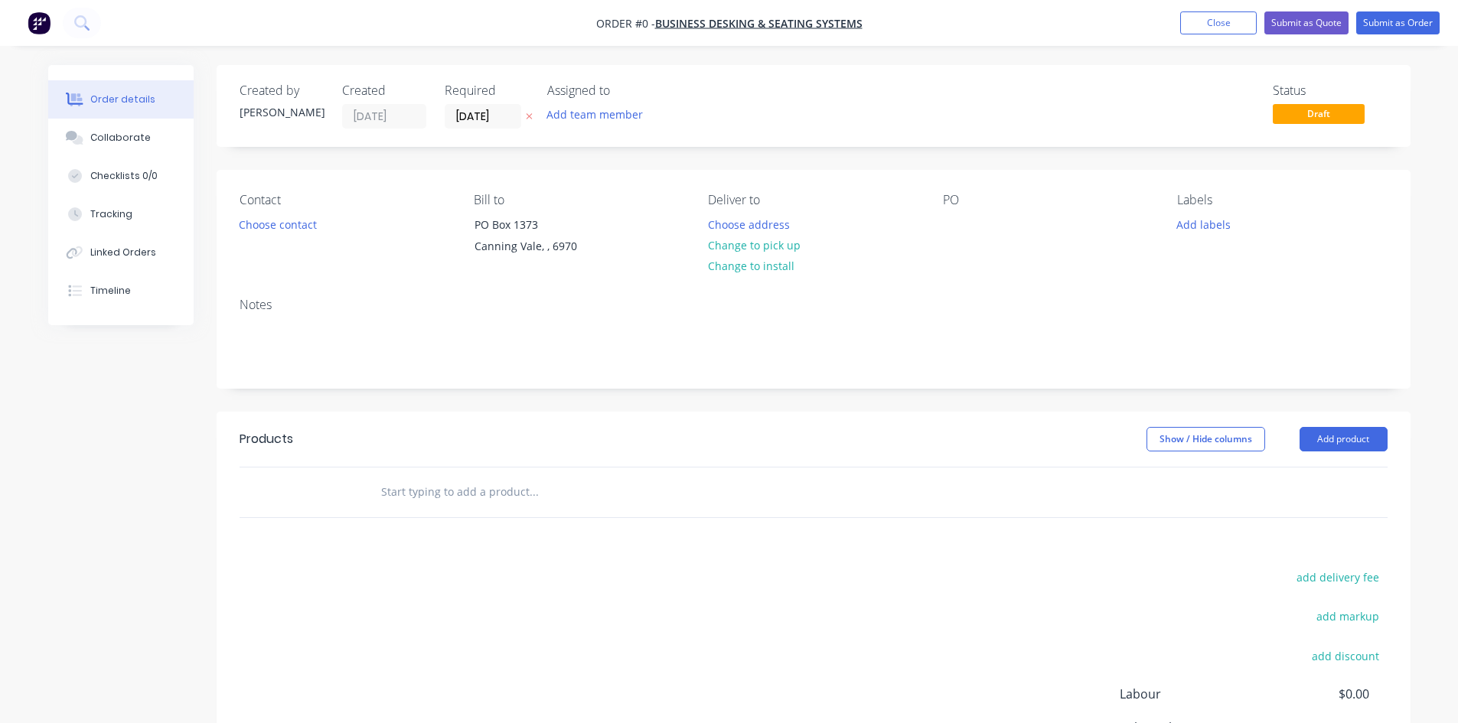
click at [490, 127] on label "[DATE]" at bounding box center [483, 116] width 77 height 24
click at [490, 127] on input "[DATE]" at bounding box center [482, 116] width 75 height 23
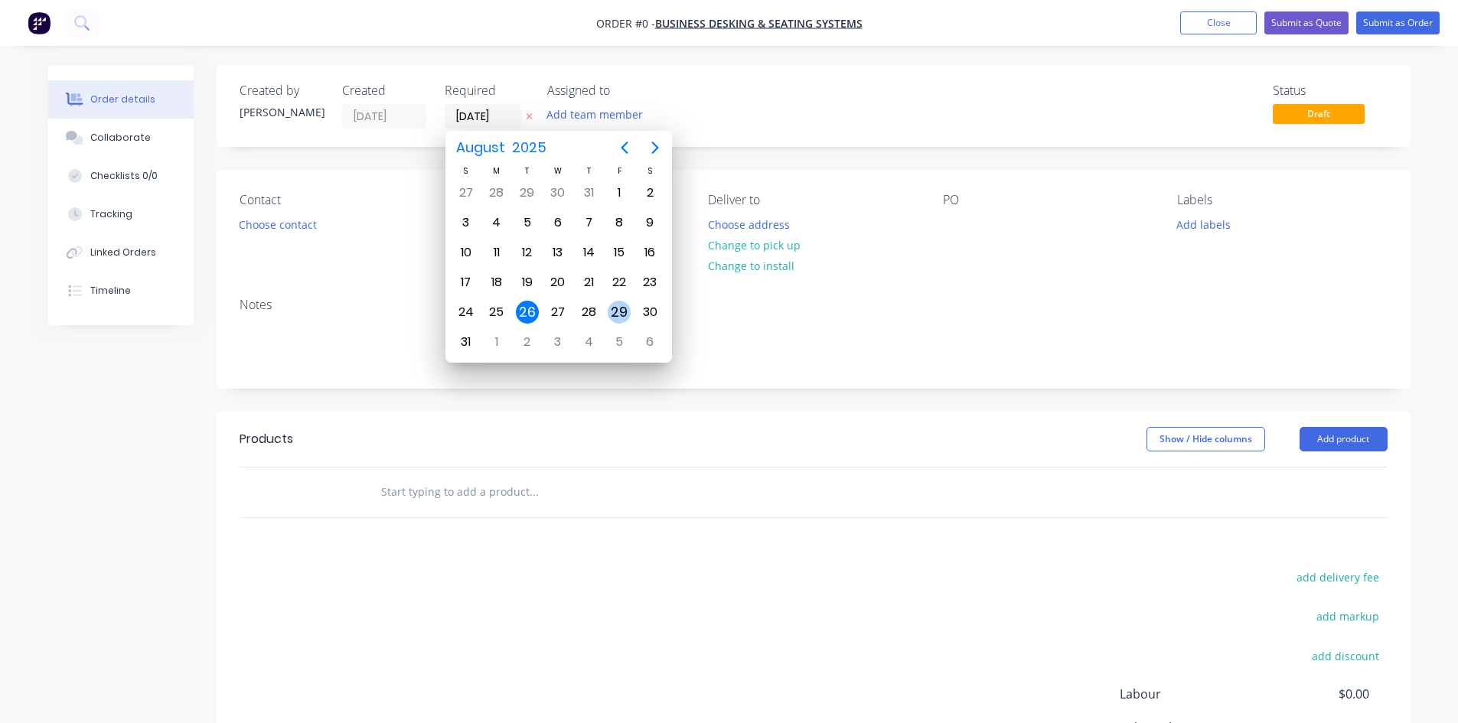
click at [624, 305] on div "29" at bounding box center [619, 312] width 23 height 23
type input "[DATE]"
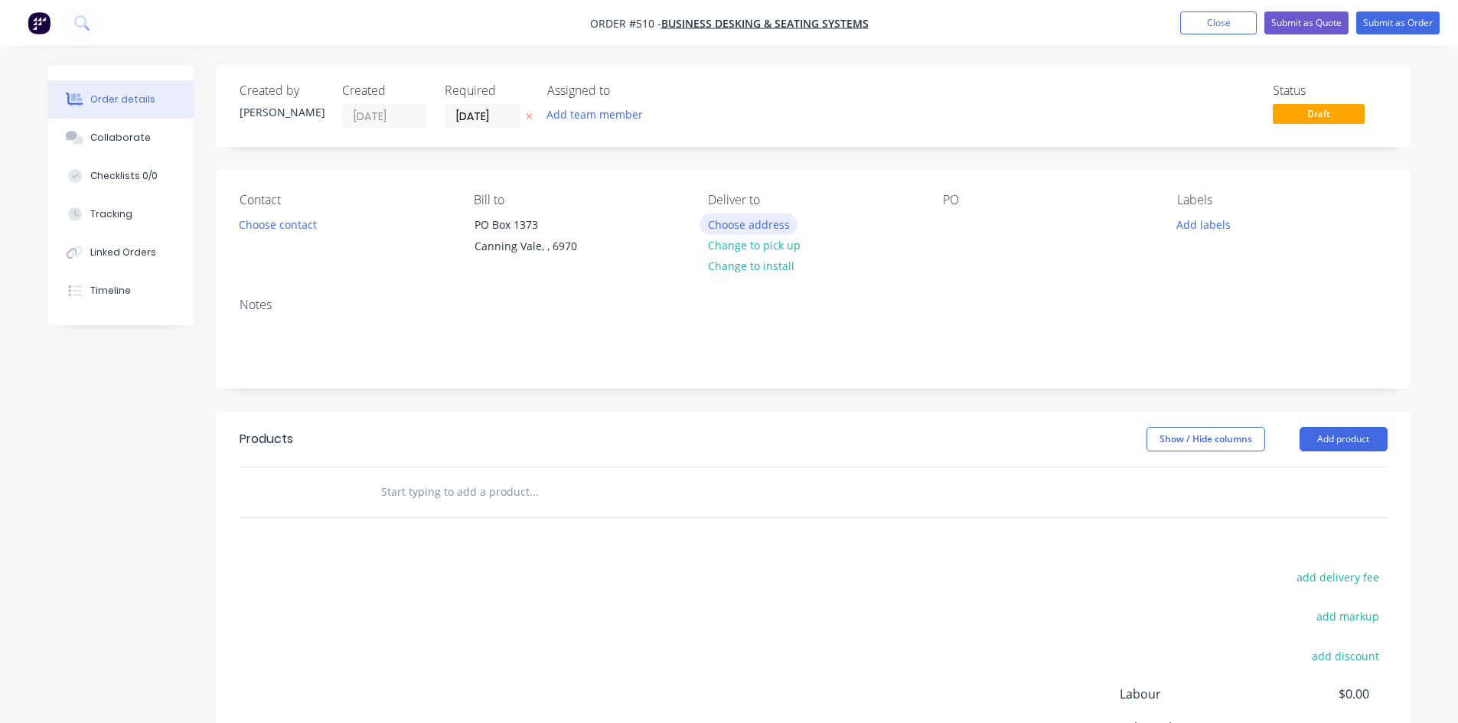
click at [755, 227] on button "Choose address" at bounding box center [748, 223] width 98 height 21
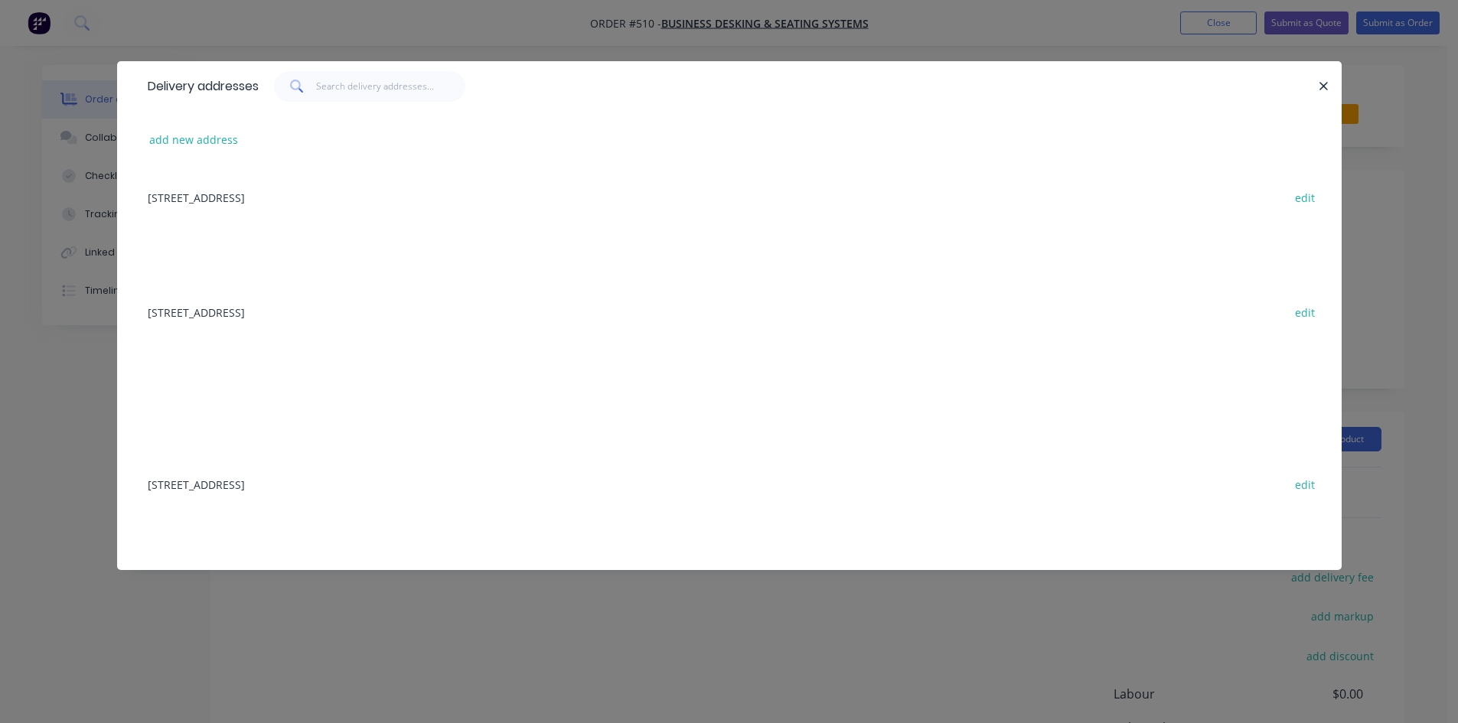
click at [378, 480] on div "[STREET_ADDRESS] edit" at bounding box center [729, 483] width 1178 height 57
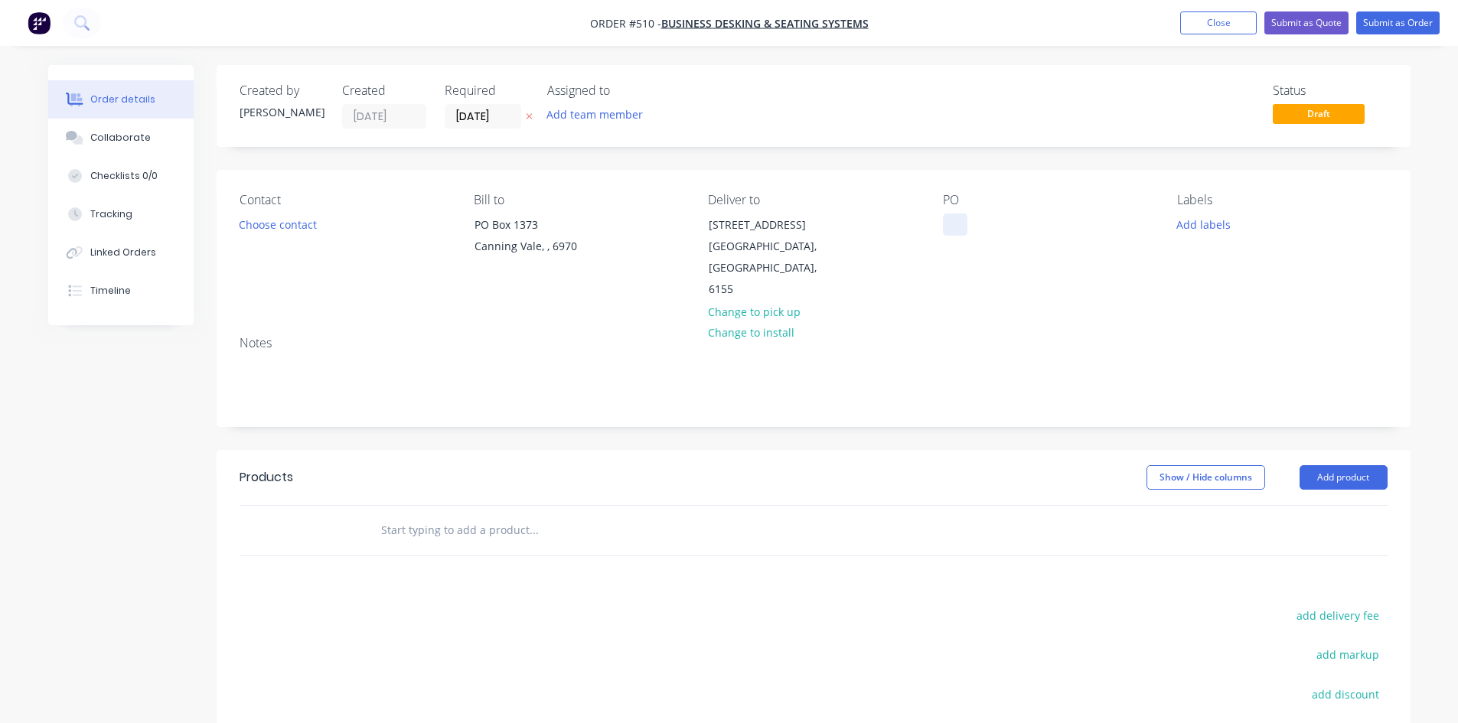
click at [961, 228] on div at bounding box center [955, 224] width 24 height 22
click at [1336, 465] on button "Add product" at bounding box center [1343, 477] width 88 height 24
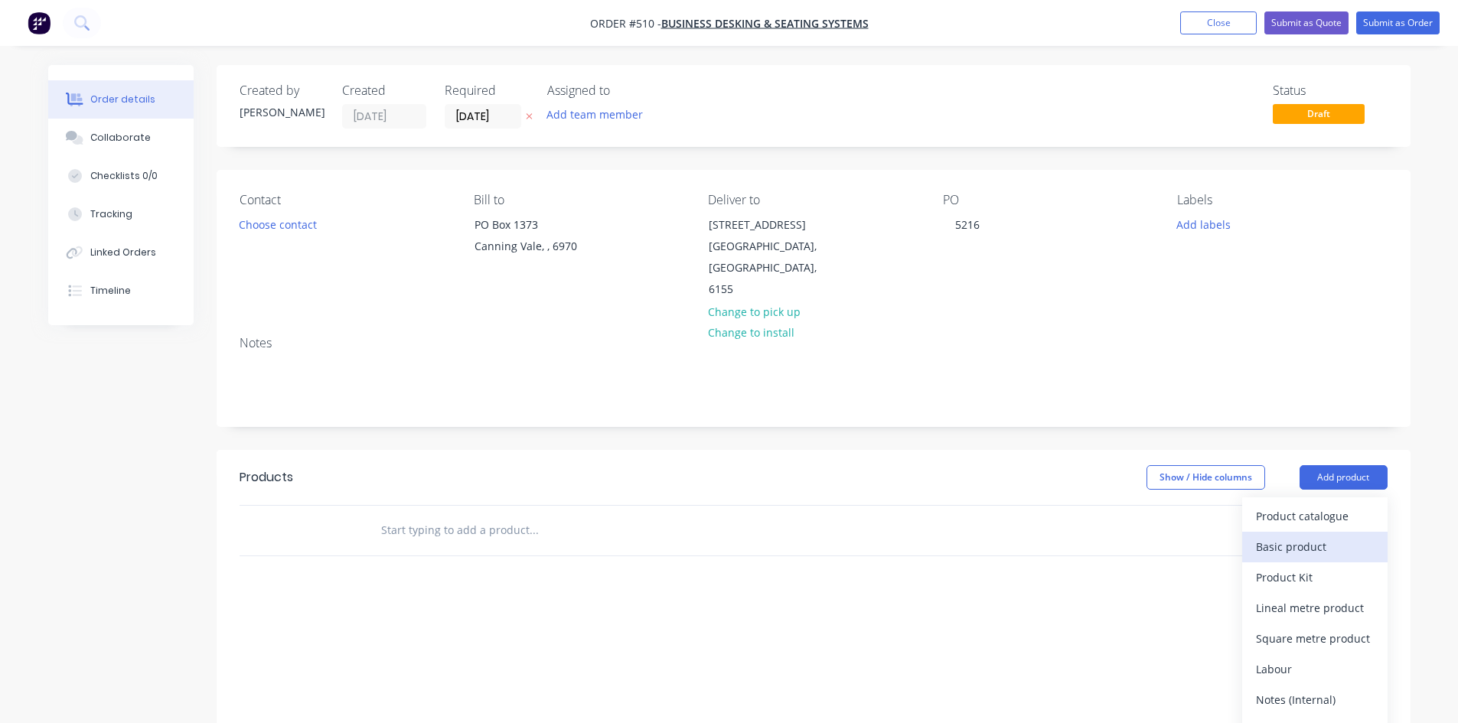
click at [1311, 536] on div "Basic product" at bounding box center [1315, 547] width 118 height 22
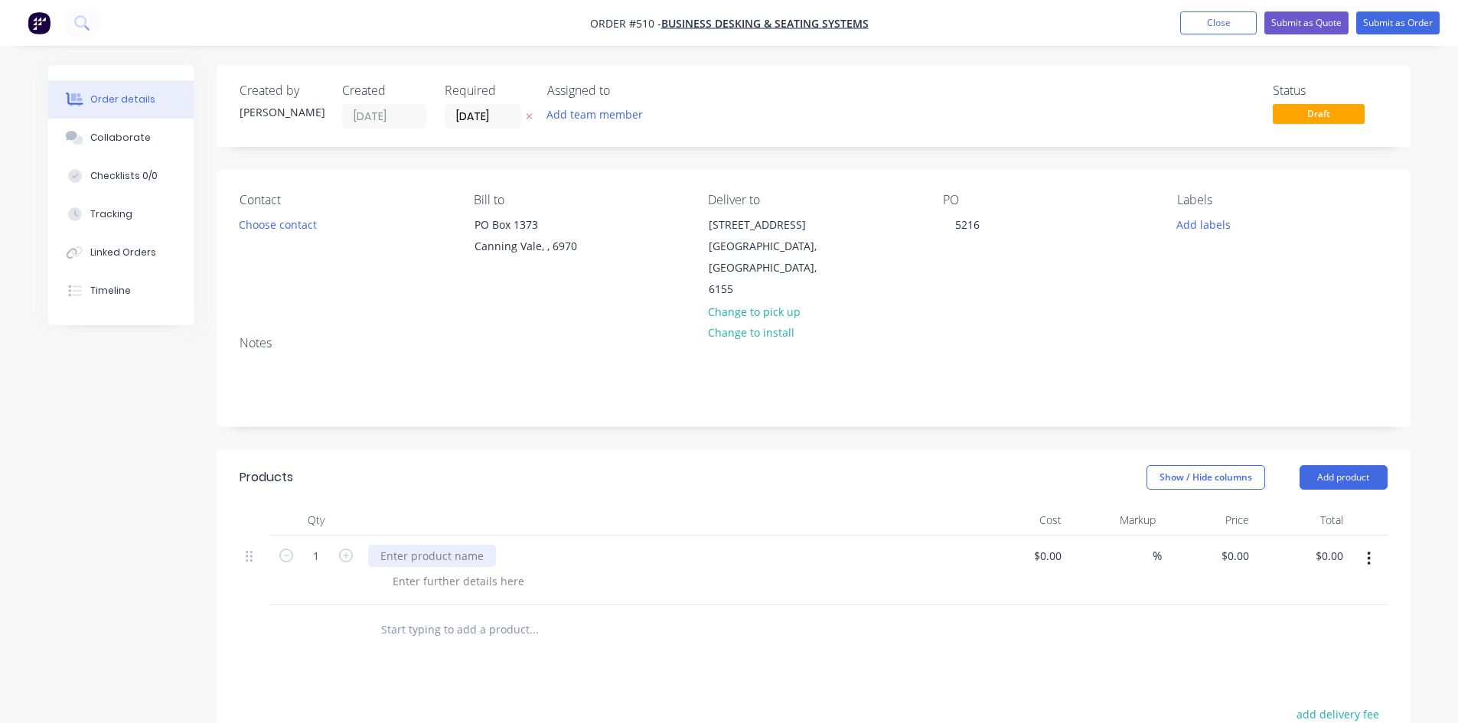
click at [432, 545] on div at bounding box center [432, 556] width 128 height 22
click at [409, 545] on div at bounding box center [432, 556] width 128 height 22
paste div
click at [1245, 545] on input "0" at bounding box center [1237, 556] width 35 height 22
type input "$260.00"
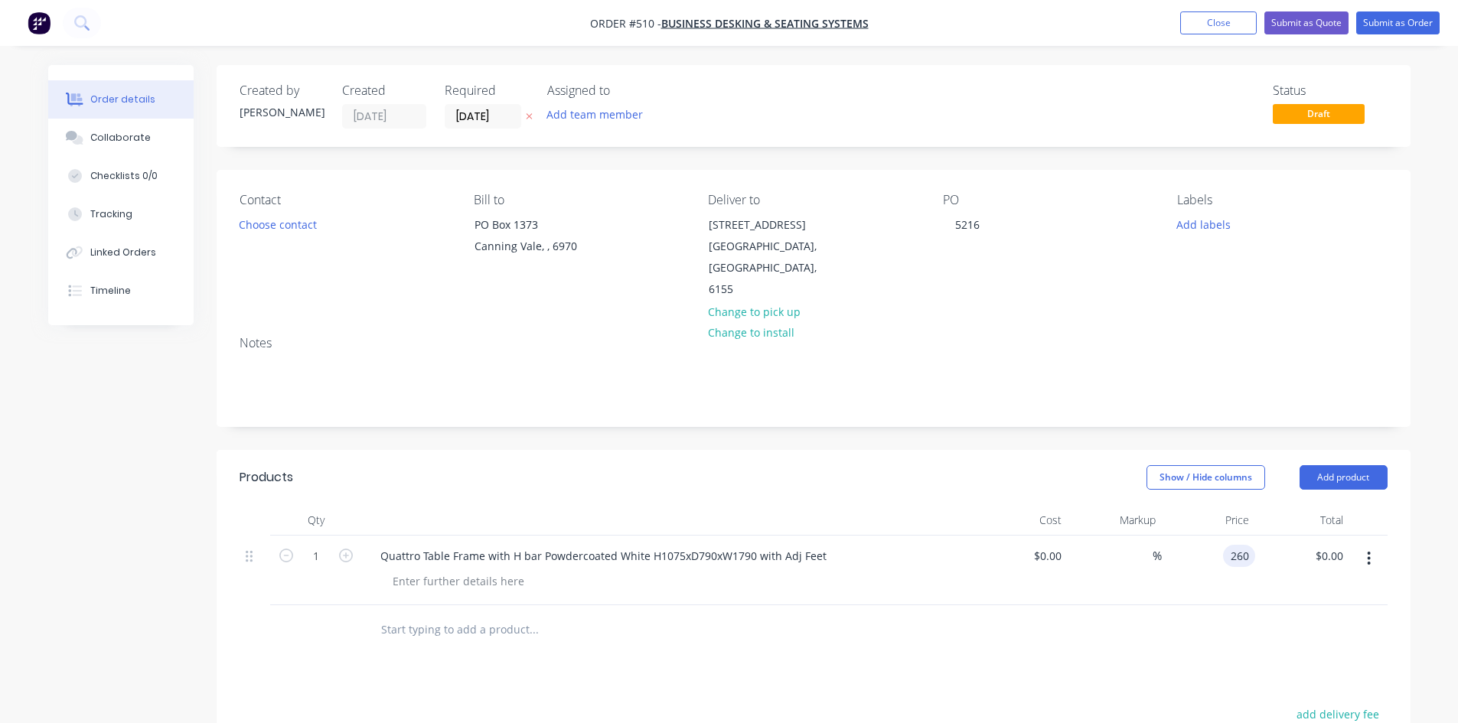
type input "$260.00"
click at [1237, 643] on div "Products Show / Hide columns Add product Qty Cost Markup Price Total 1 Quattro …" at bounding box center [814, 736] width 1194 height 572
click at [1394, 24] on button "Submit as Order" at bounding box center [1397, 22] width 83 height 23
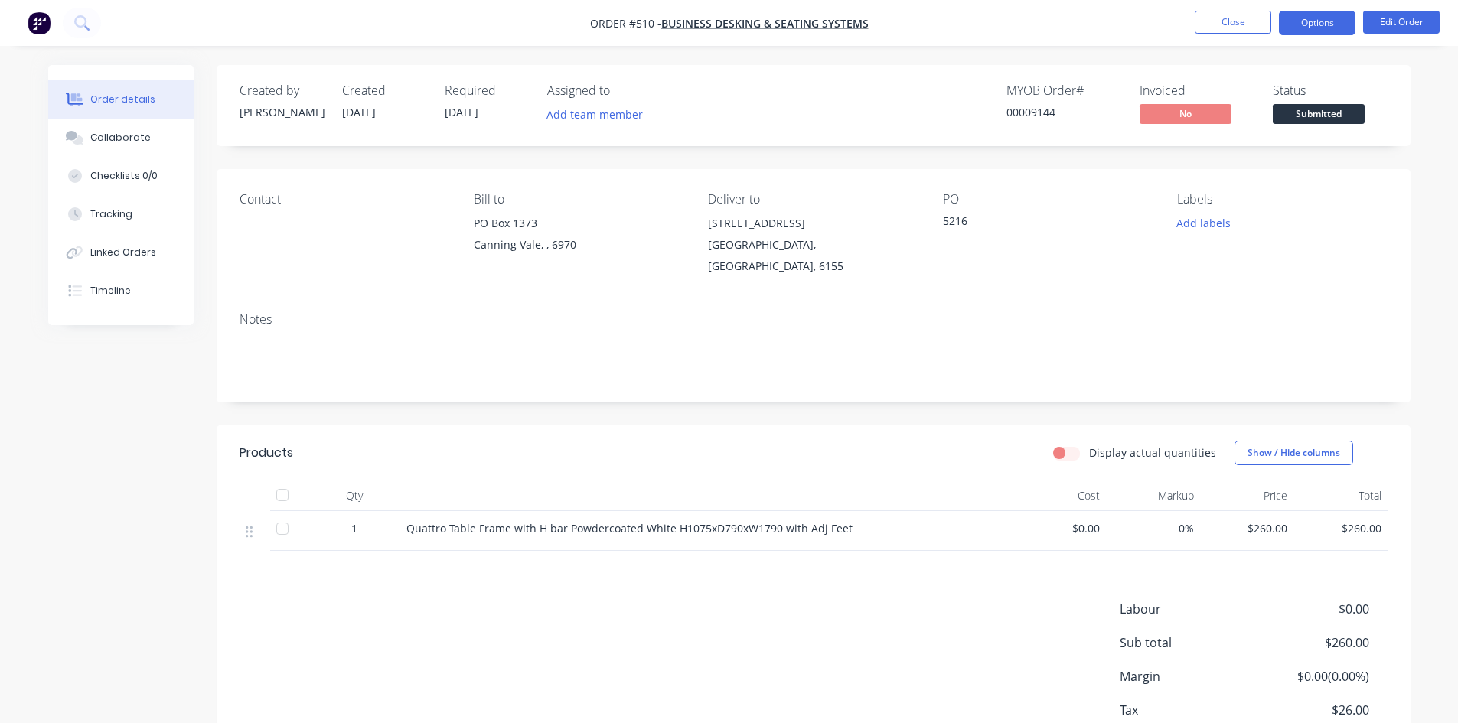
click at [1327, 18] on button "Options" at bounding box center [1317, 23] width 77 height 24
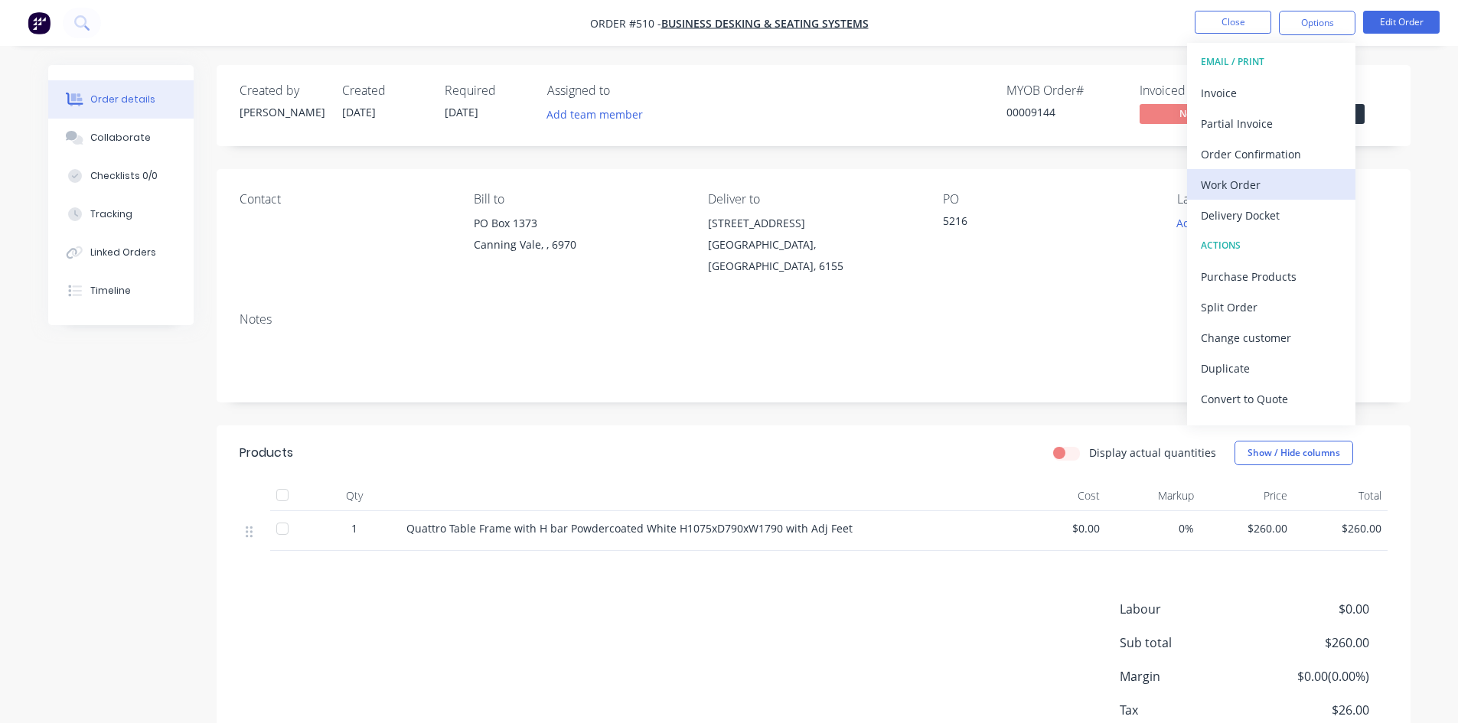
click at [1237, 178] on div "Work Order" at bounding box center [1271, 185] width 141 height 22
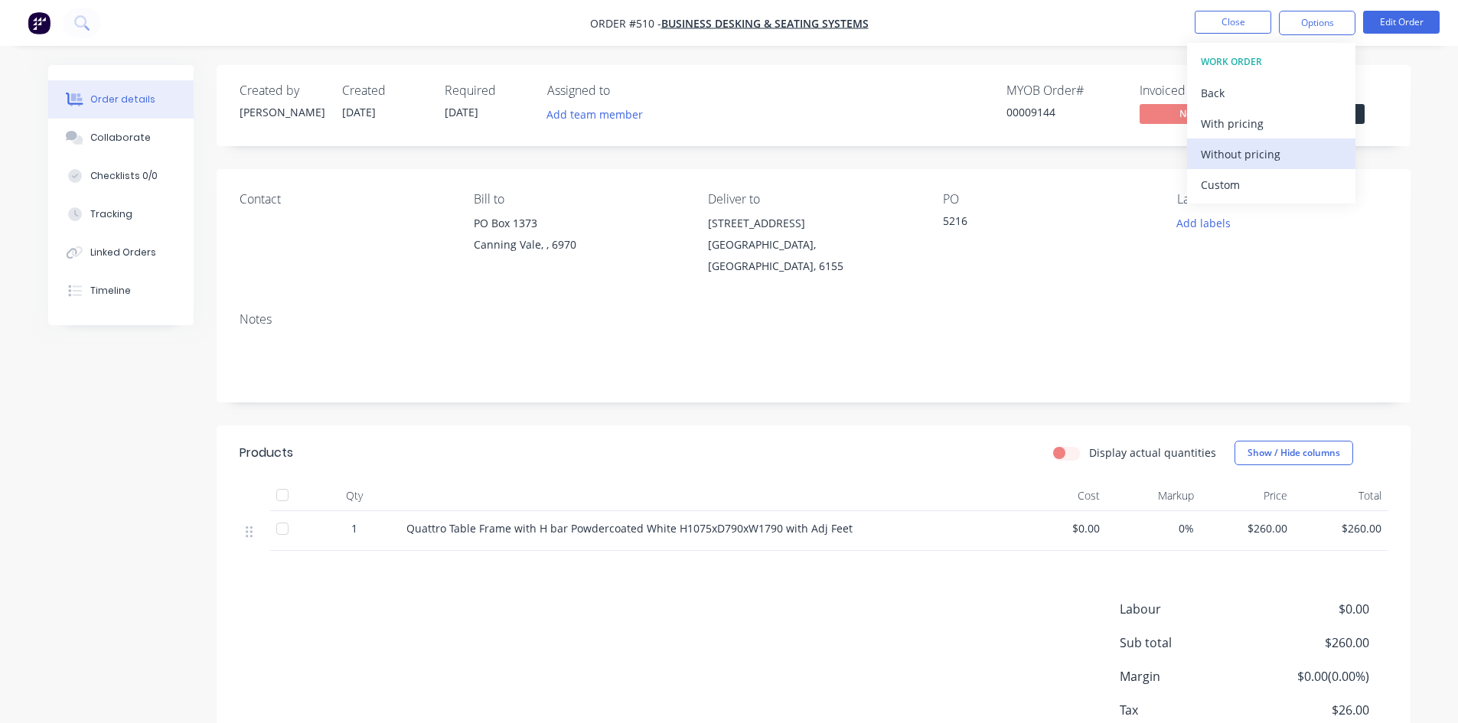
click at [1251, 158] on div "Without pricing" at bounding box center [1271, 154] width 141 height 22
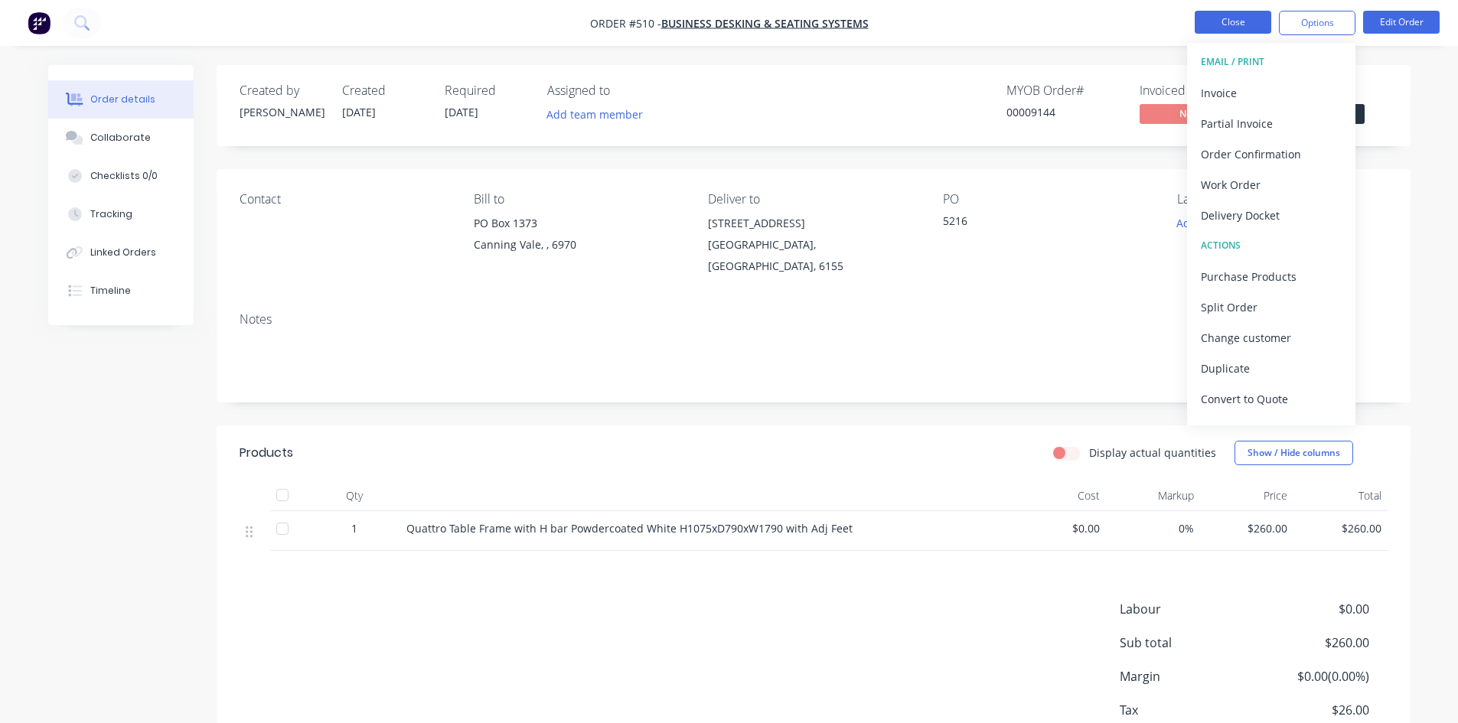
click at [1245, 26] on button "Close" at bounding box center [1232, 22] width 77 height 23
